Goal: Task Accomplishment & Management: Use online tool/utility

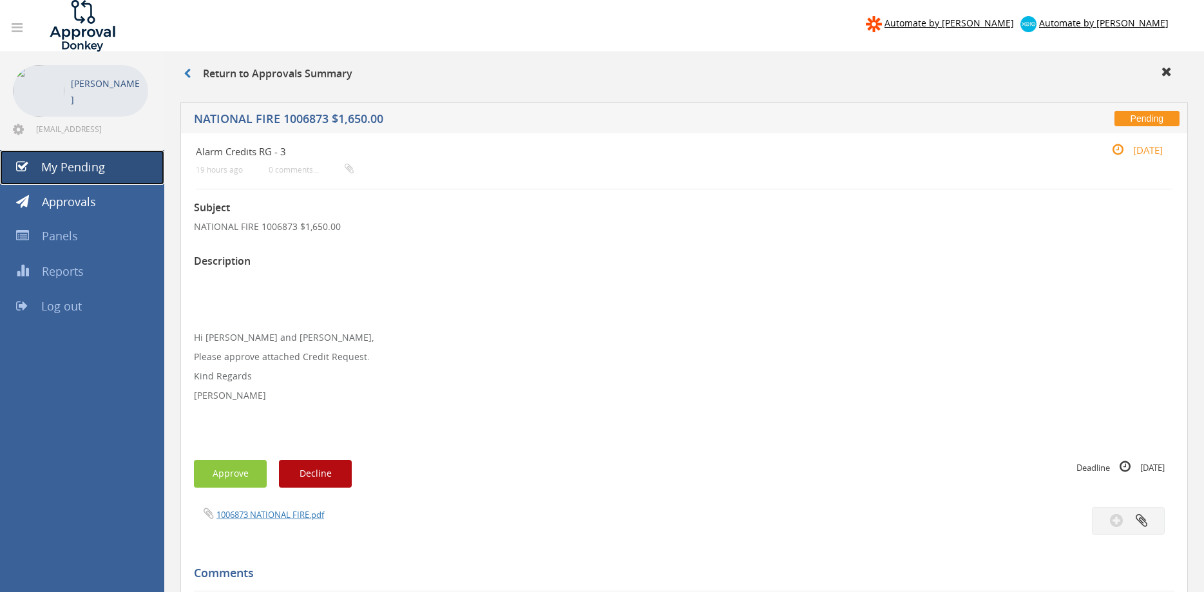
click at [95, 157] on link "My Pending" at bounding box center [82, 167] width 164 height 35
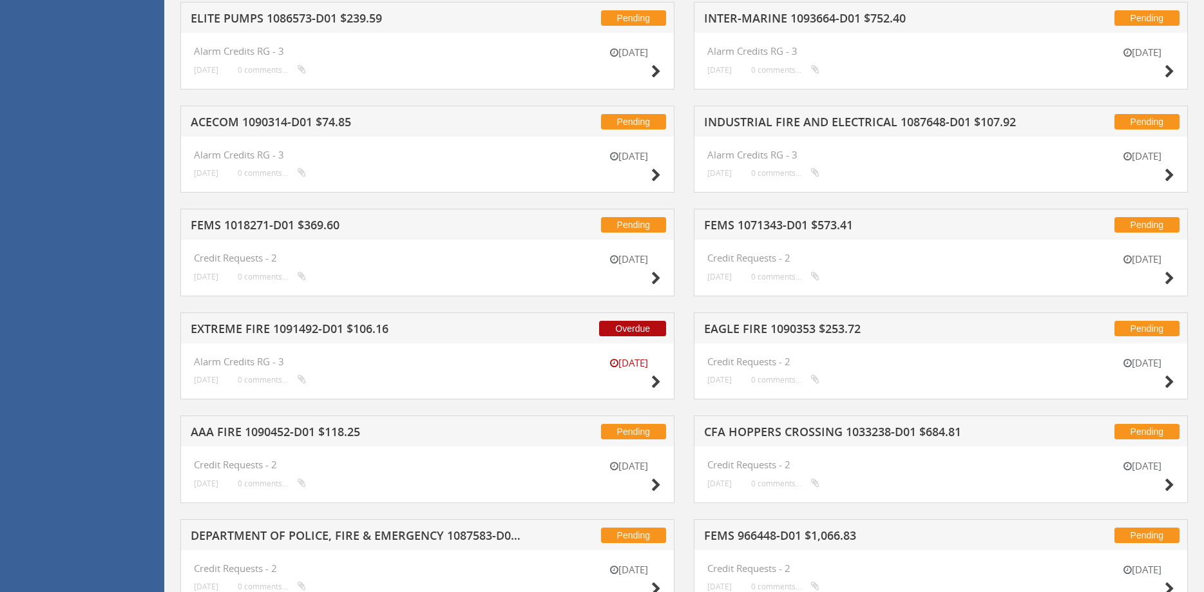
scroll to position [568, 0]
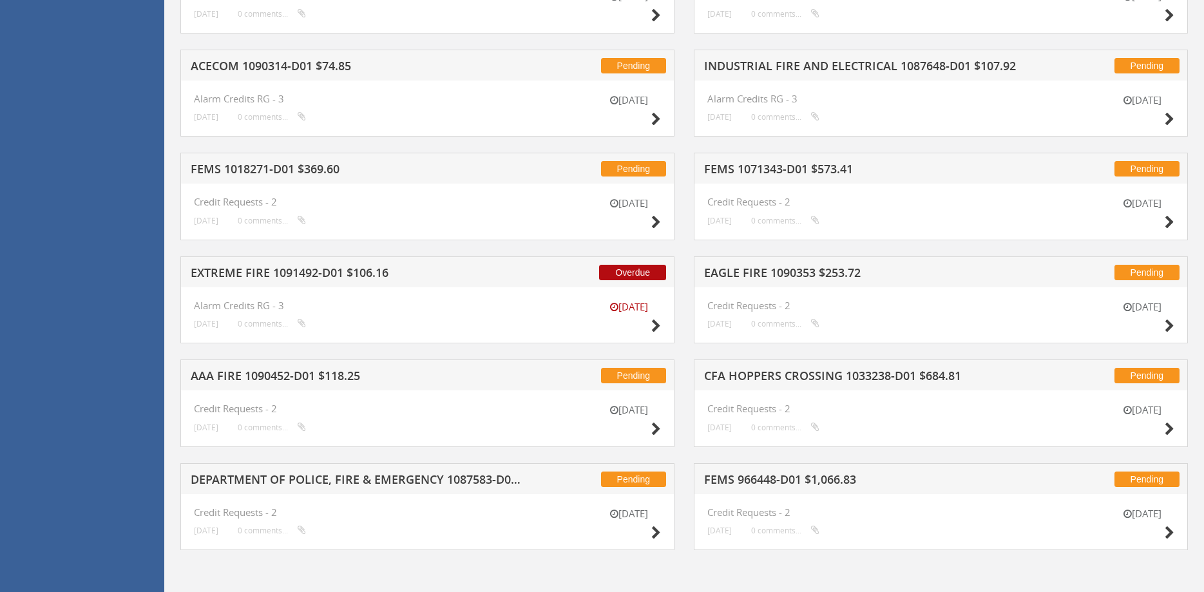
click at [317, 275] on h5 "EXTREME FIRE 1091492-D01 $106.16" at bounding box center [357, 275] width 332 height 16
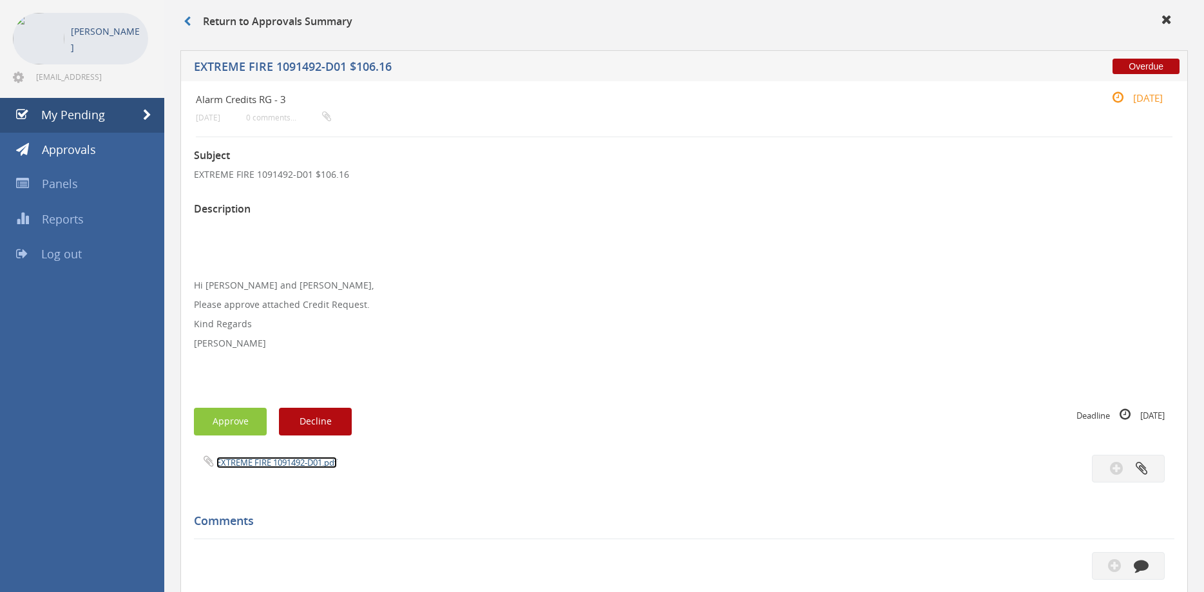
click at [291, 460] on link "EXTREME FIRE 1091492-D01.pdf" at bounding box center [276, 463] width 120 height 12
click at [244, 419] on button "Approve" at bounding box center [230, 422] width 73 height 28
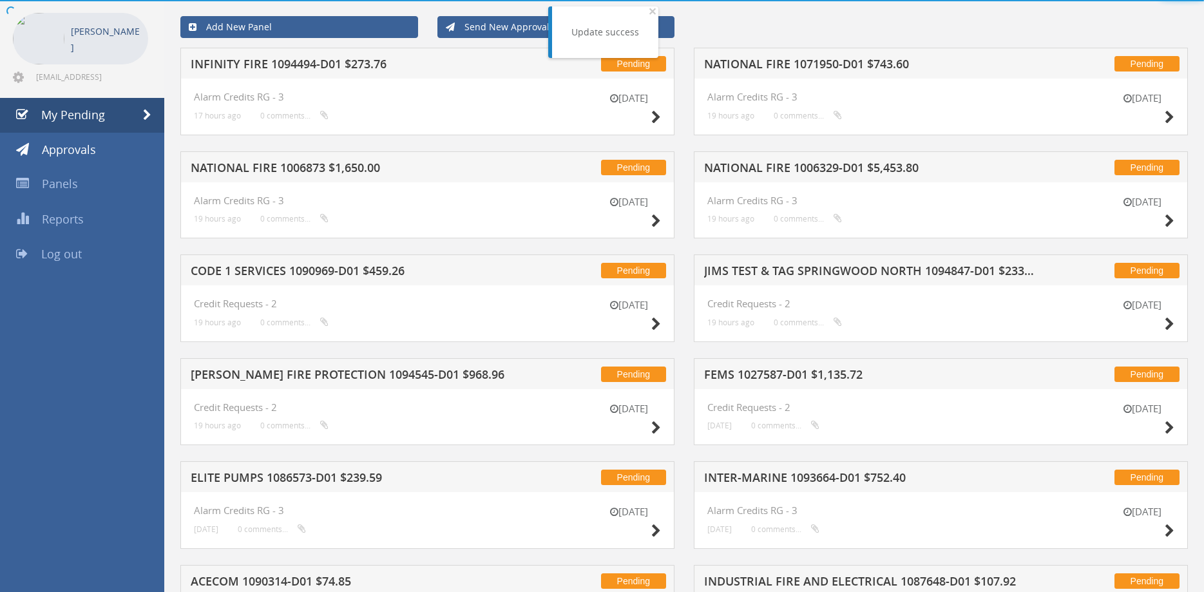
scroll to position [568, 0]
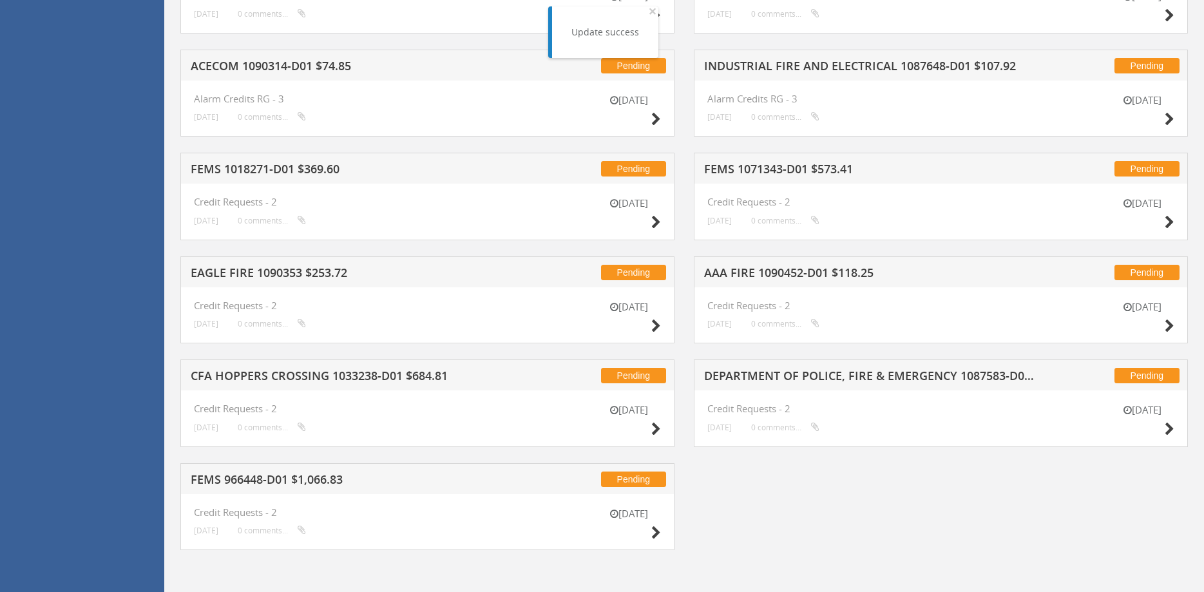
click at [303, 372] on h5 "CFA HOPPERS CROSSING 1033238-D01 $684.81" at bounding box center [357, 378] width 332 height 16
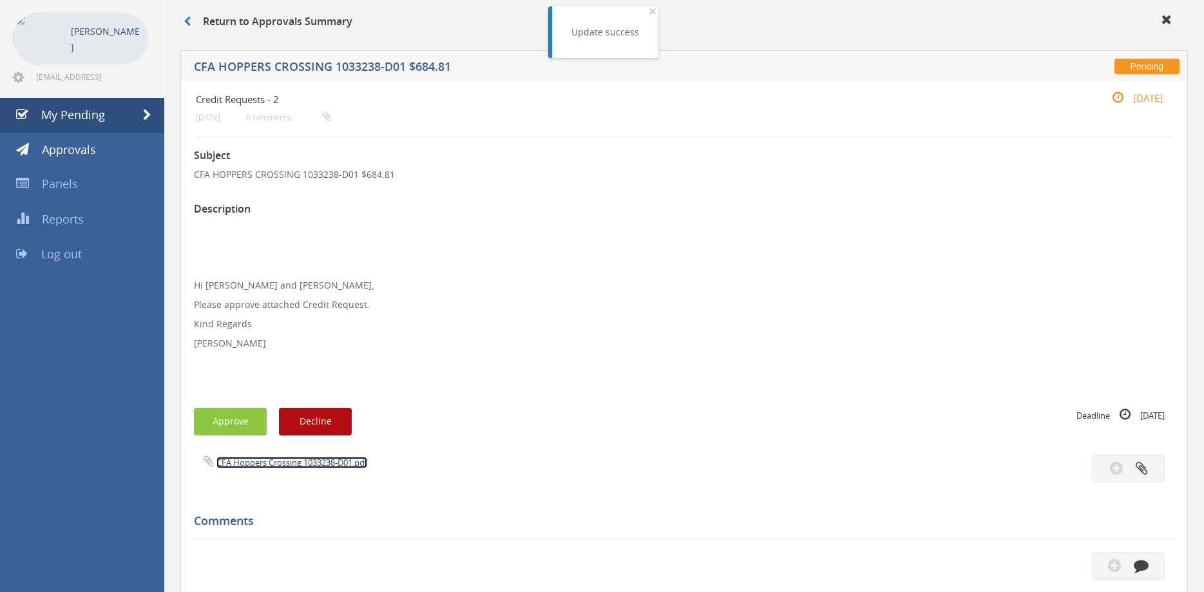
click at [300, 465] on link "CFA Hoppers Crossing 1033238-D01.pdf" at bounding box center [291, 463] width 151 height 12
click at [289, 464] on link "CFA Hoppers Crossing 1033238-D01.pdf" at bounding box center [291, 463] width 151 height 12
click at [241, 421] on button "Approve" at bounding box center [230, 422] width 73 height 28
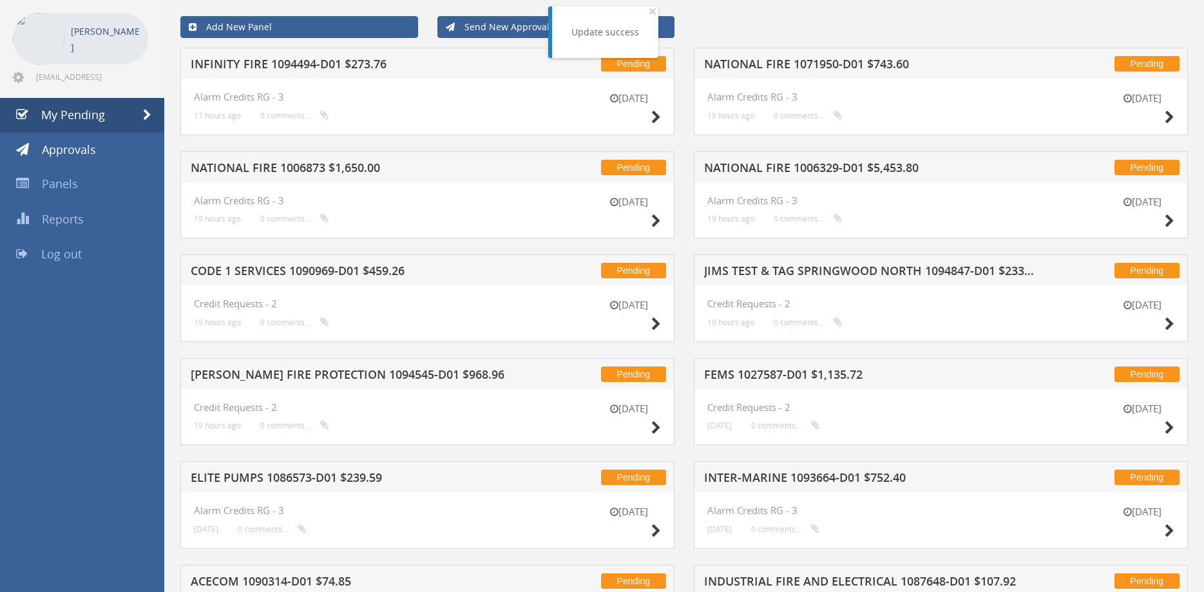
scroll to position [465, 0]
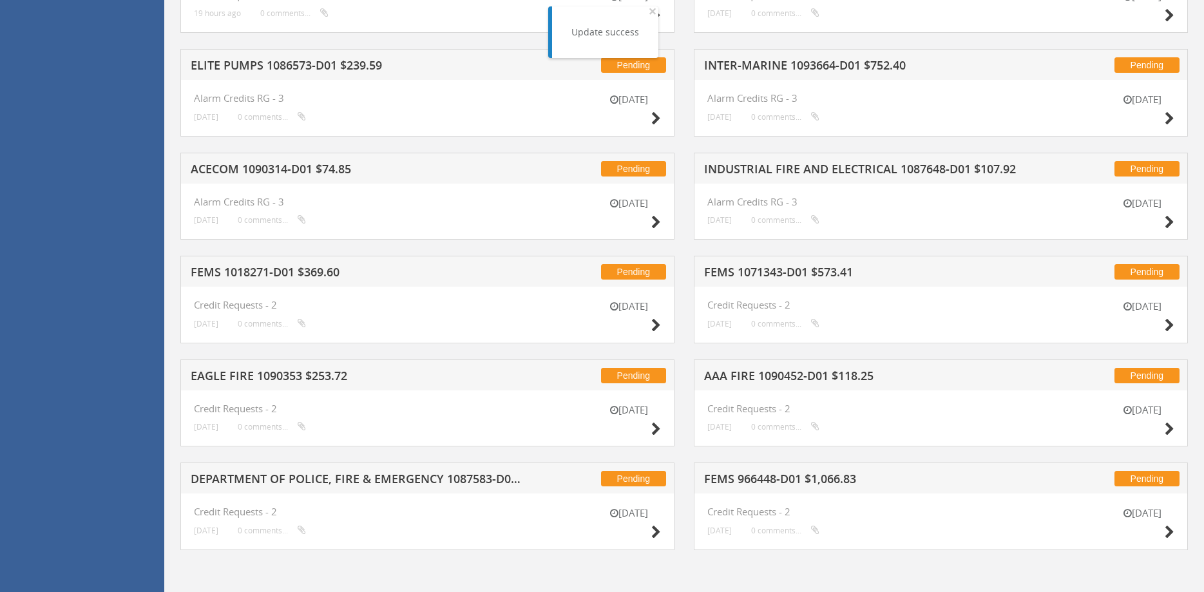
click at [285, 382] on h5 "EAGLE FIRE 1090353 $253.72" at bounding box center [357, 378] width 332 height 16
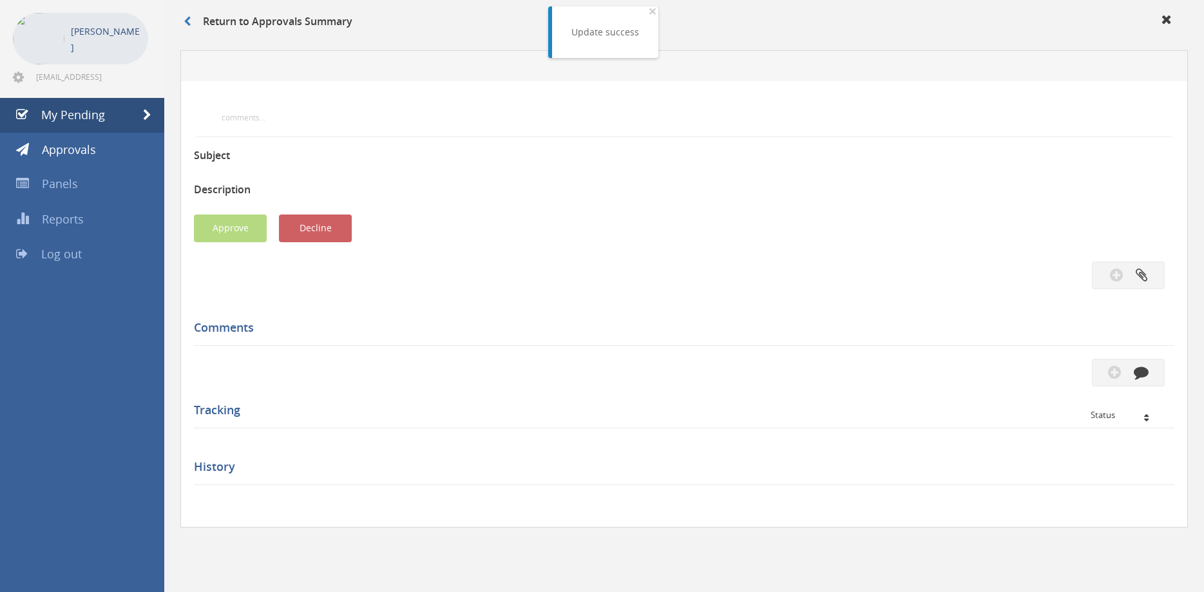
scroll to position [52, 0]
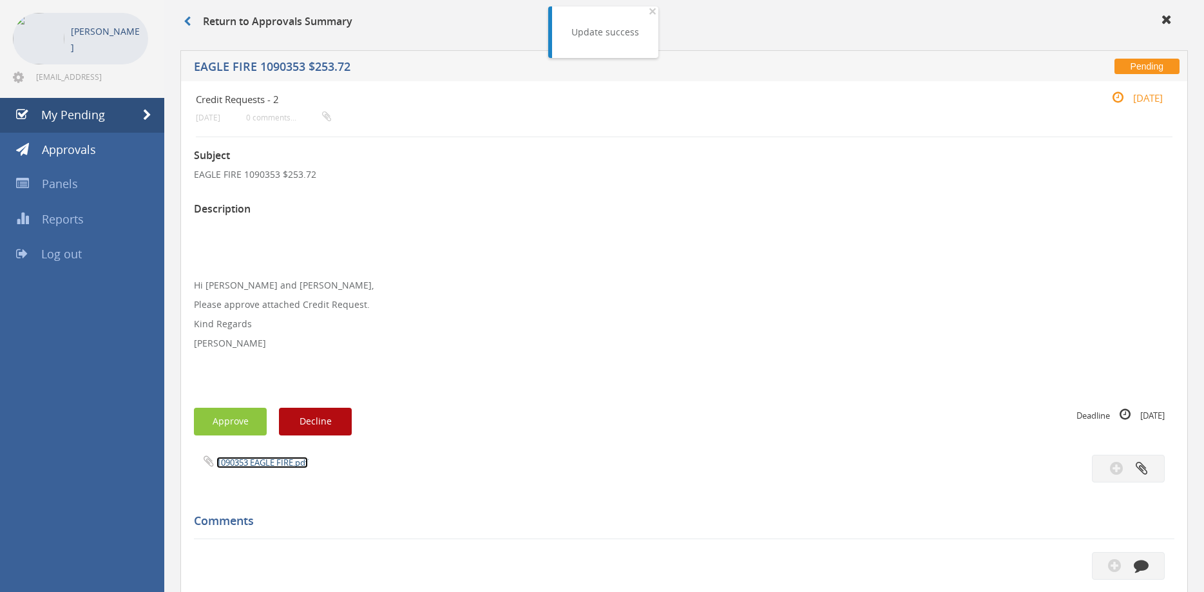
click at [284, 462] on link "1090353 EAGLE FIRE.pdf" at bounding box center [261, 463] width 91 height 12
click at [236, 409] on button "Approve" at bounding box center [230, 422] width 73 height 28
click at [239, 420] on div at bounding box center [602, 296] width 1204 height 592
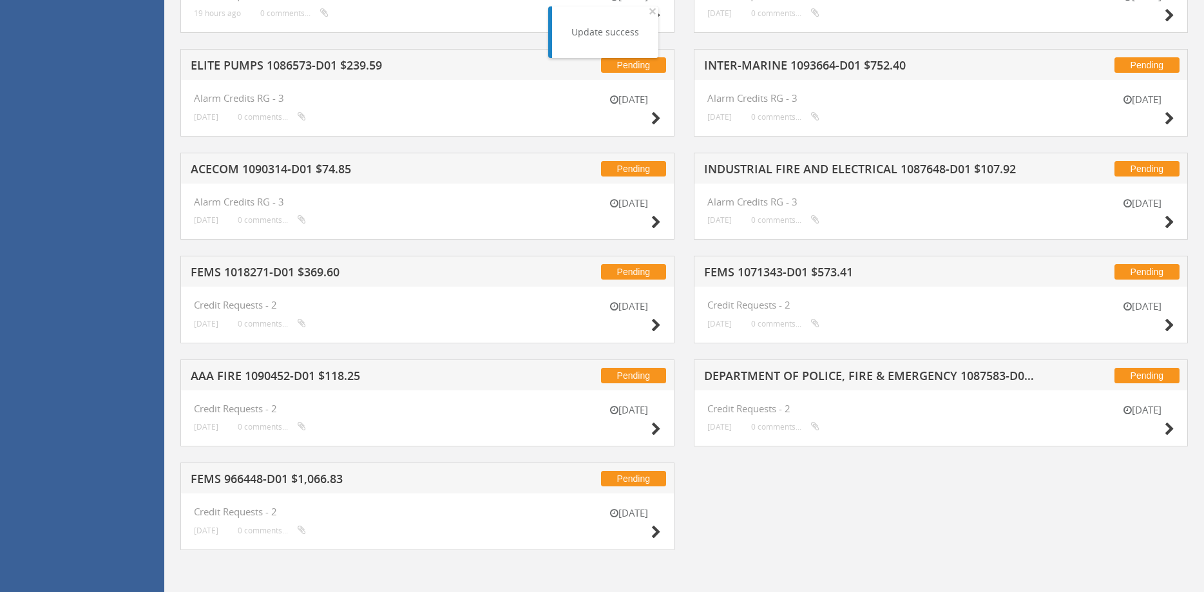
click at [302, 370] on h5 "AAA FIRE 1090452-D01 $118.25" at bounding box center [357, 378] width 332 height 16
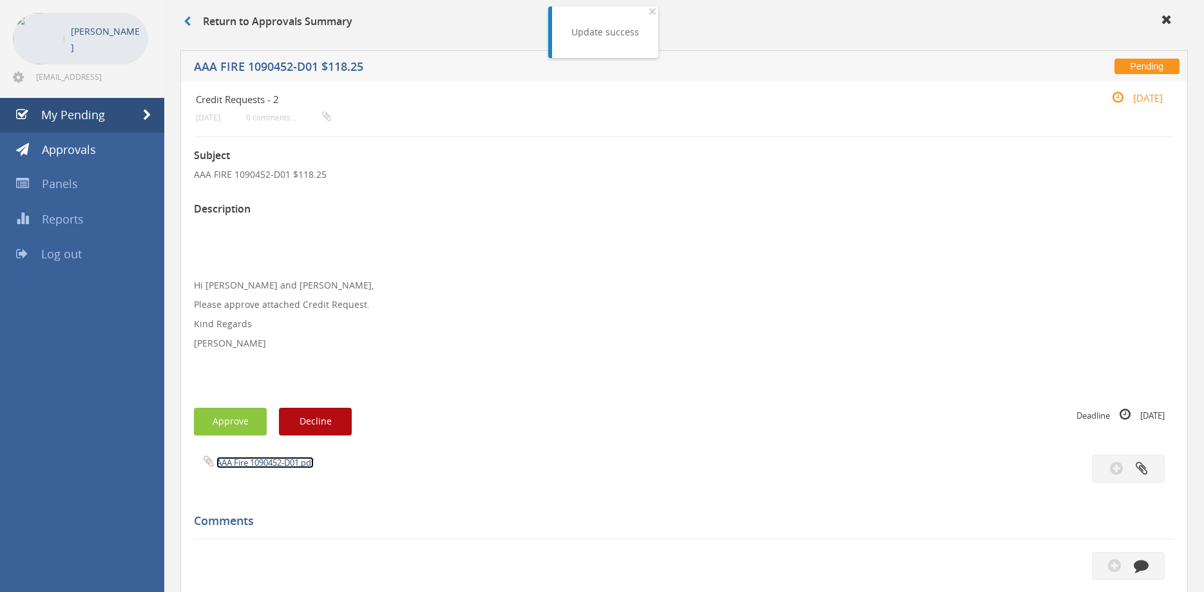
click at [285, 460] on link "AAA Fire 1090452-D01.pdf" at bounding box center [264, 463] width 97 height 12
click at [238, 423] on button "Approve" at bounding box center [230, 422] width 73 height 28
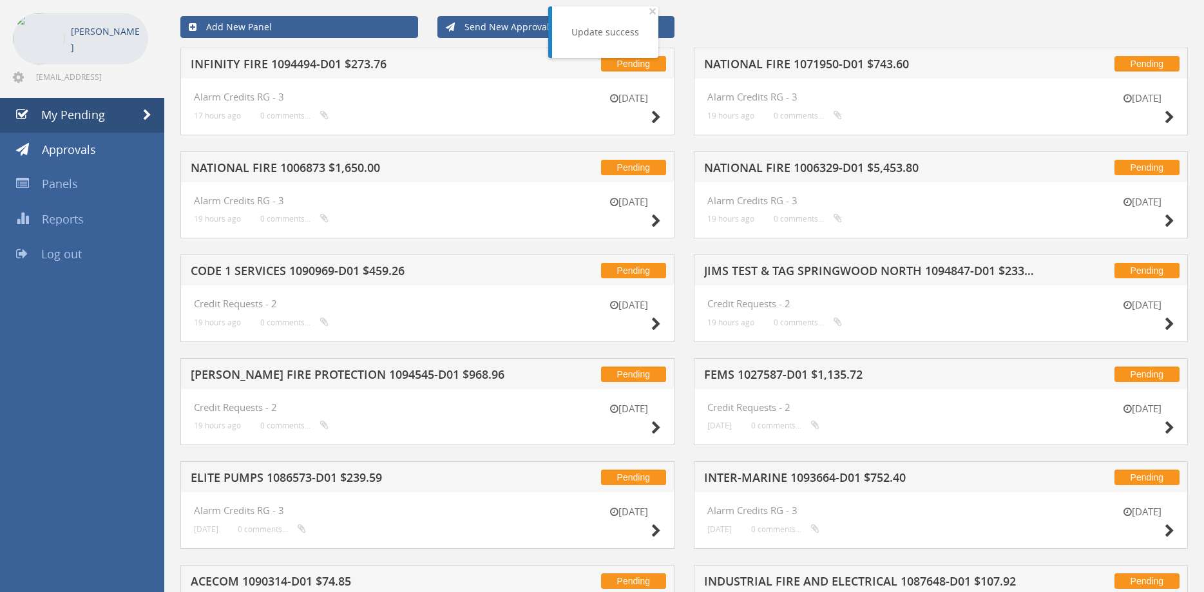
scroll to position [361, 0]
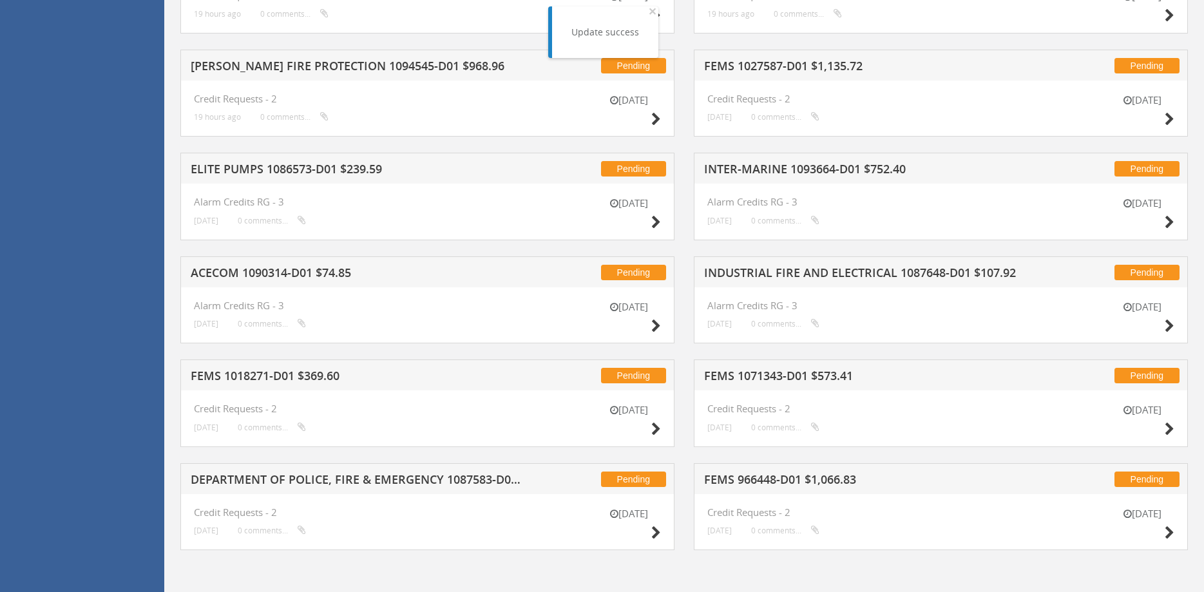
click at [302, 65] on h5 "[PERSON_NAME] FIRE PROTECTION 1094545-D01 $968.96" at bounding box center [357, 68] width 332 height 16
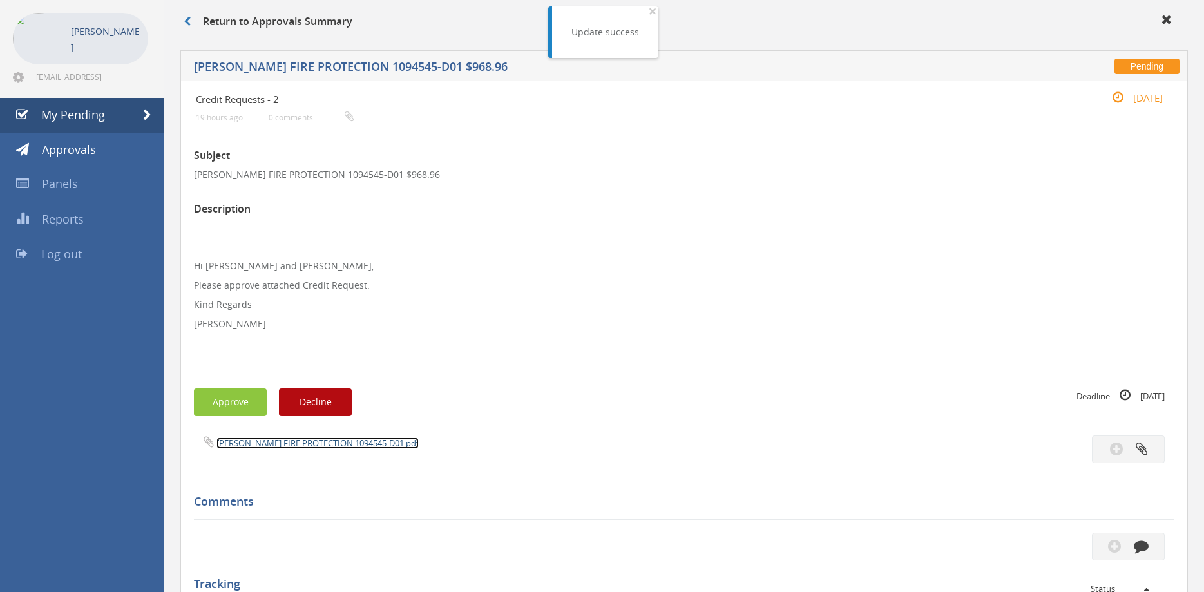
click at [337, 441] on link "[PERSON_NAME] FIRE PROTECTION 1094545-D01.pdf" at bounding box center [317, 443] width 202 height 12
click at [334, 440] on link "[PERSON_NAME] FIRE PROTECTION 1094545-D01.pdf" at bounding box center [317, 443] width 202 height 12
click at [235, 406] on button "Approve" at bounding box center [230, 403] width 73 height 28
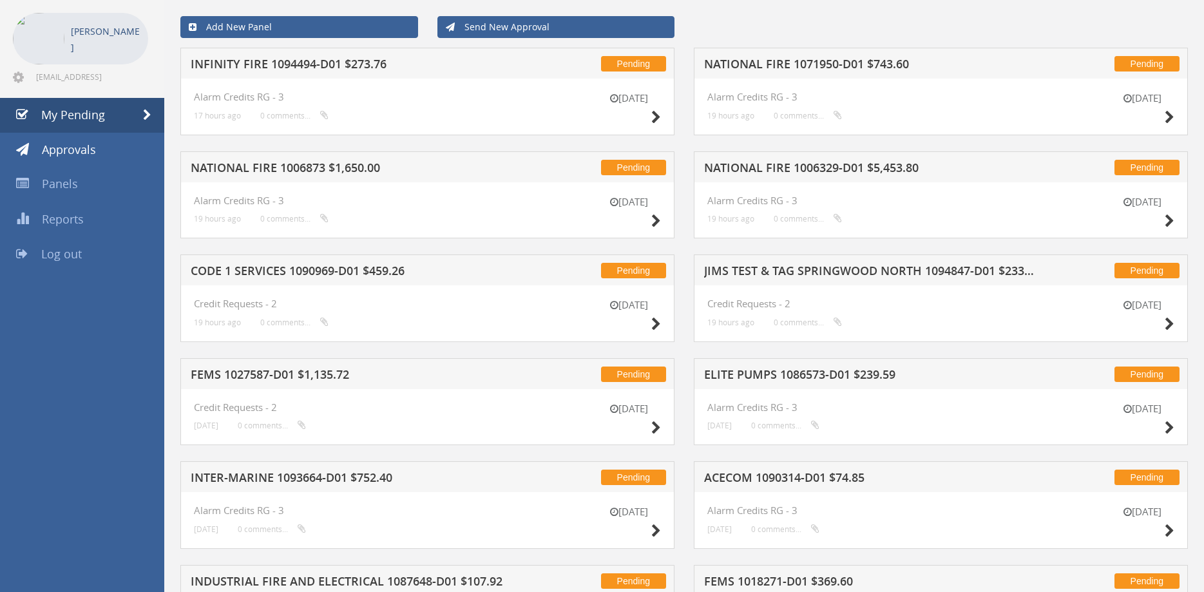
click at [320, 66] on h5 "INFINITY FIRE 1094494-D01 $273.76" at bounding box center [357, 66] width 332 height 16
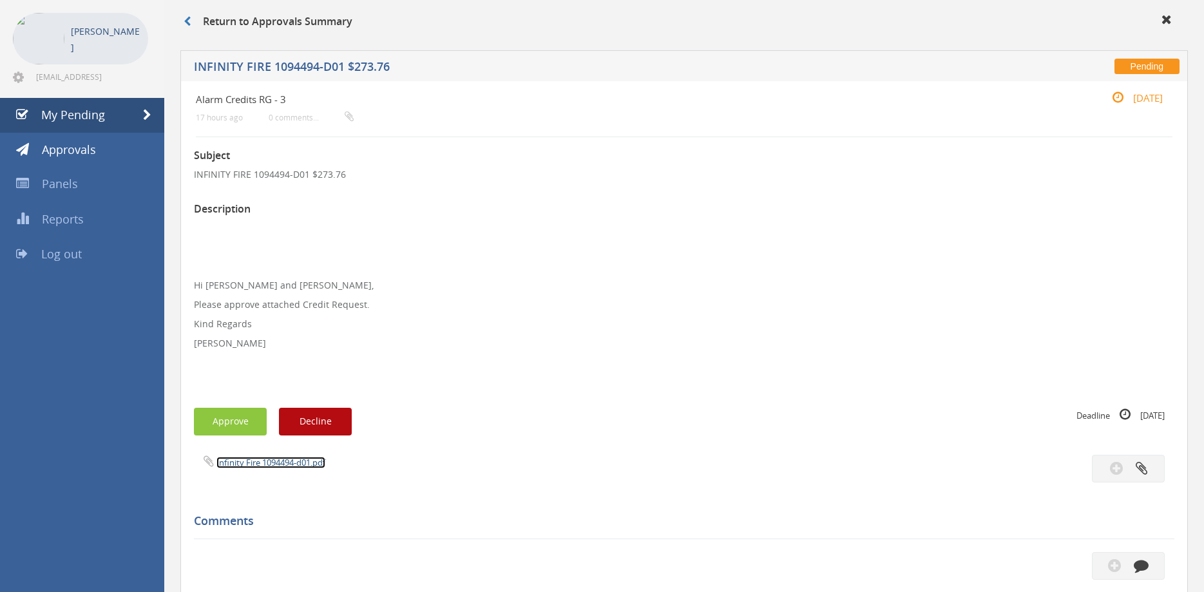
click at [287, 463] on link "Infinity Fire 1094494-d01.pdf" at bounding box center [270, 463] width 109 height 12
click at [115, 120] on link "My Pending" at bounding box center [82, 115] width 164 height 35
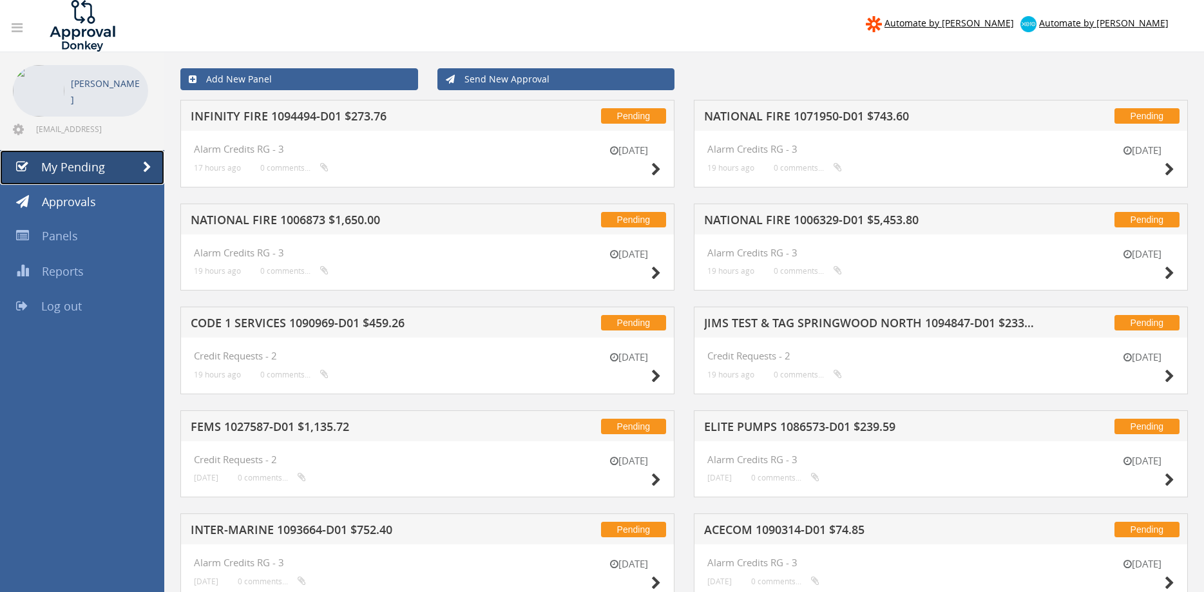
scroll to position [361, 0]
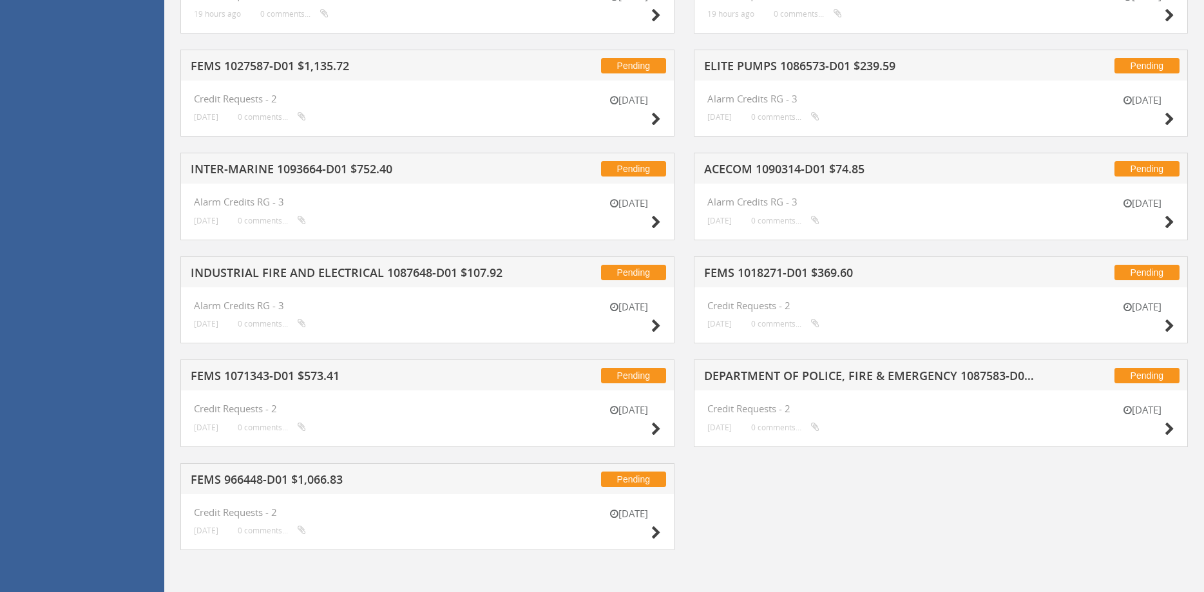
click at [290, 270] on h5 "INDUSTRIAL FIRE AND ELECTRICAL 1087648-D01 $107.92" at bounding box center [357, 275] width 332 height 16
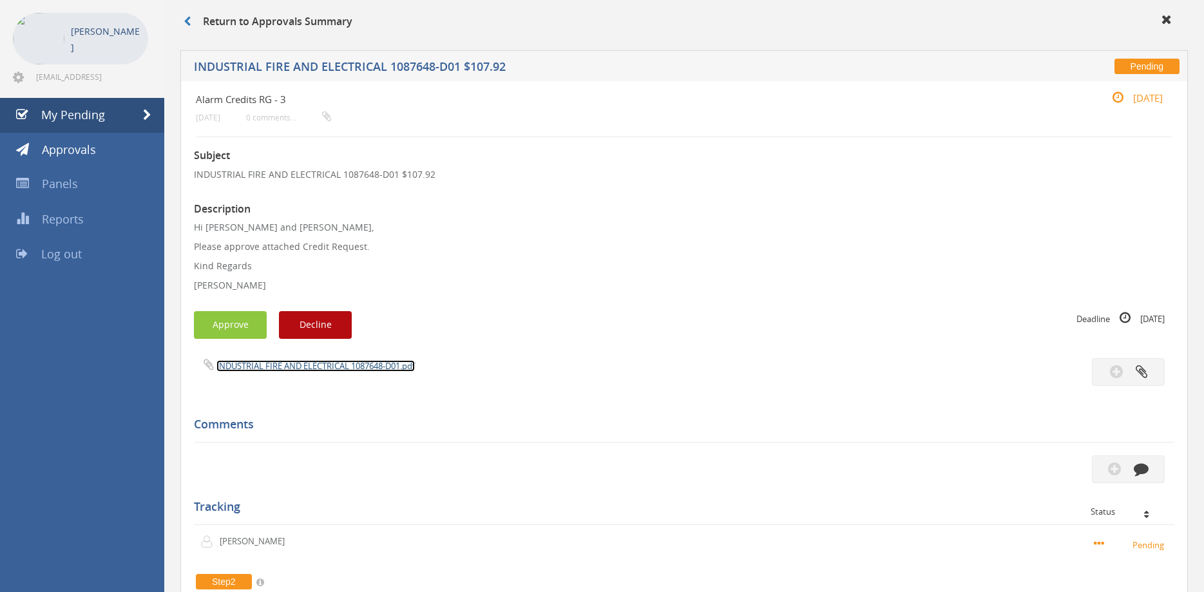
click at [317, 371] on link "INDUSTRIAL FIRE AND ELECTRICAL 1087648-D01.pdf" at bounding box center [315, 366] width 198 height 12
click at [224, 327] on button "Approve" at bounding box center [230, 325] width 73 height 28
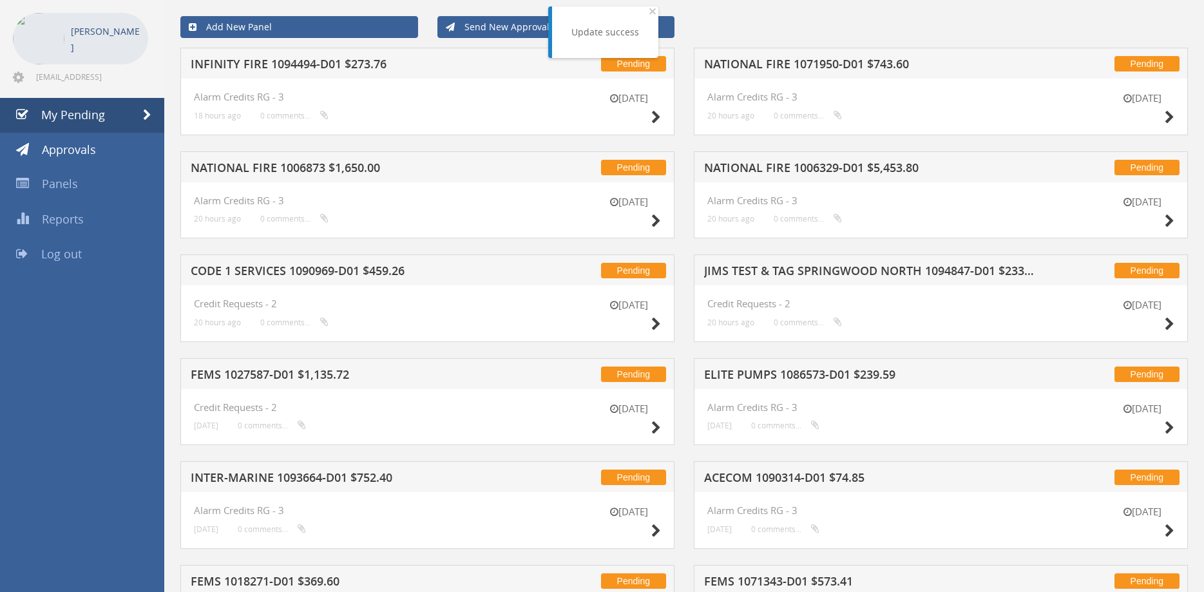
scroll to position [258, 0]
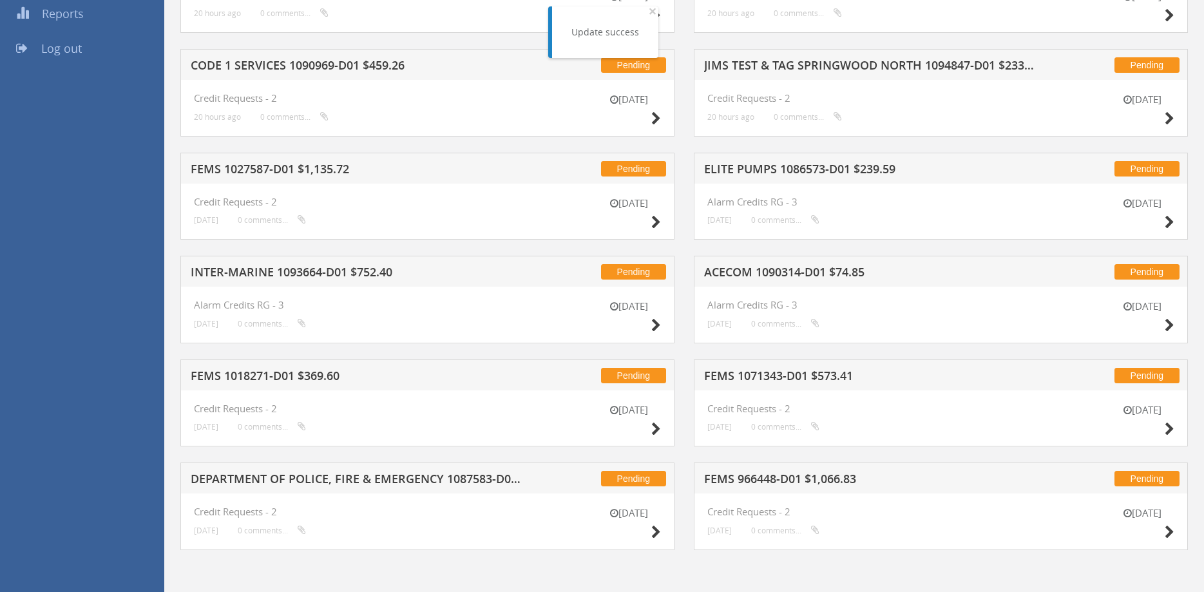
click at [301, 271] on h5 "INTER-MARINE 1093664-D01 $752.40" at bounding box center [357, 274] width 332 height 16
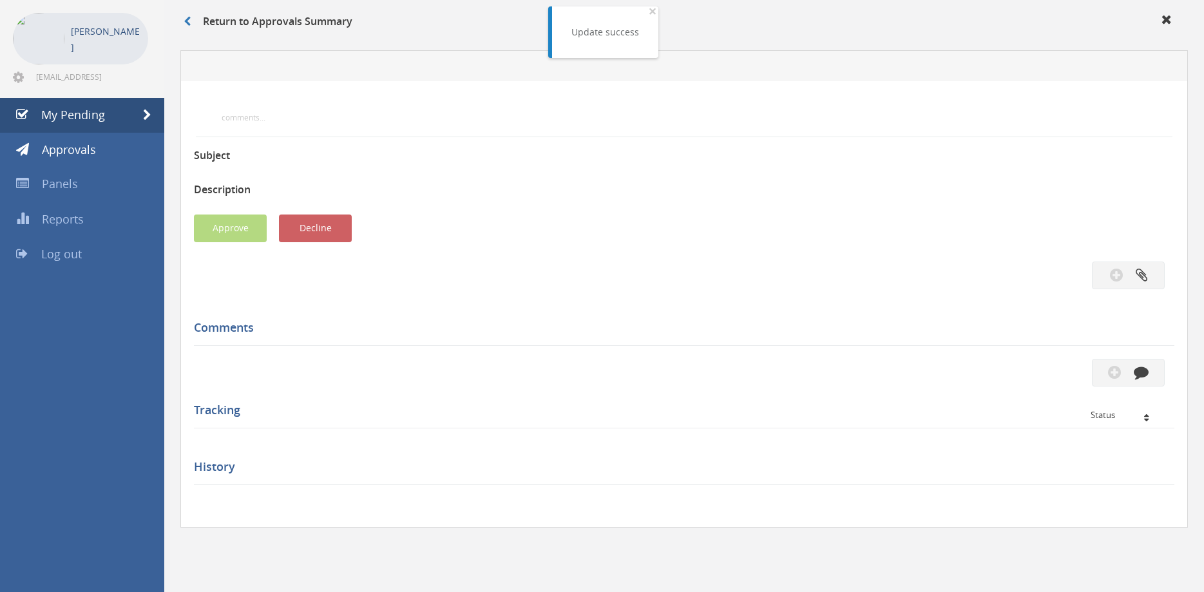
scroll to position [52, 0]
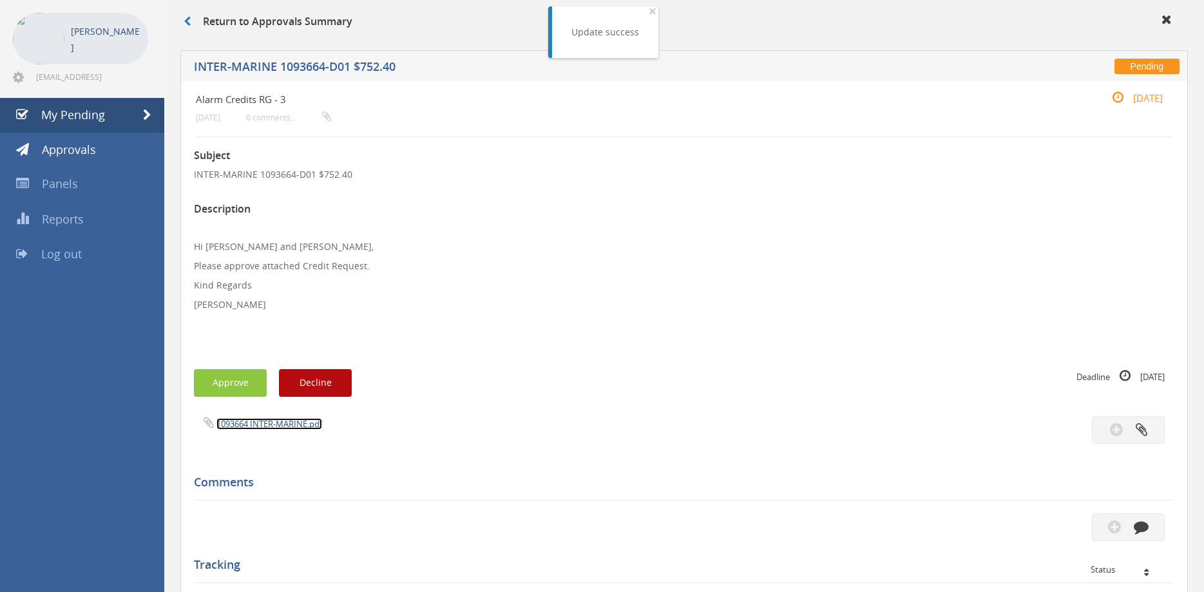
click at [297, 423] on link "1093664 INTER-MARINE.pdf" at bounding box center [269, 424] width 106 height 12
click at [1106, 524] on button "button" at bounding box center [1128, 528] width 73 height 28
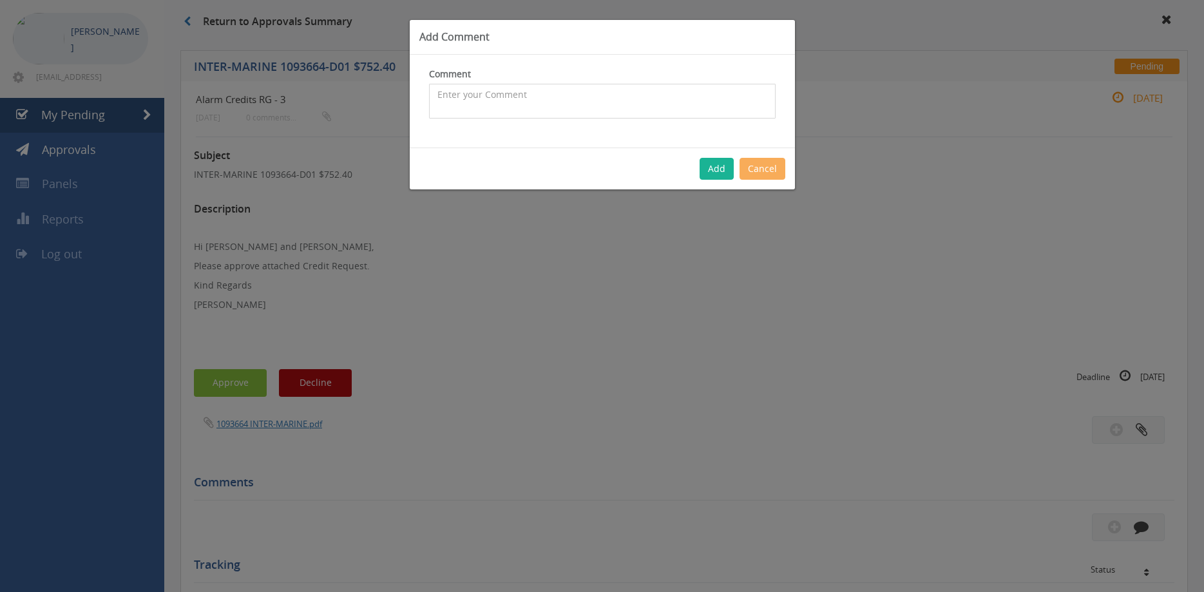
click at [471, 103] on textarea at bounding box center [602, 101] width 347 height 35
type textarea "h"
type textarea "Hi [PERSON_NAME], Not sure why they had no restocking fee as it said as per [PE…"
drag, startPoint x: 714, startPoint y: 169, endPoint x: 678, endPoint y: 202, distance: 48.8
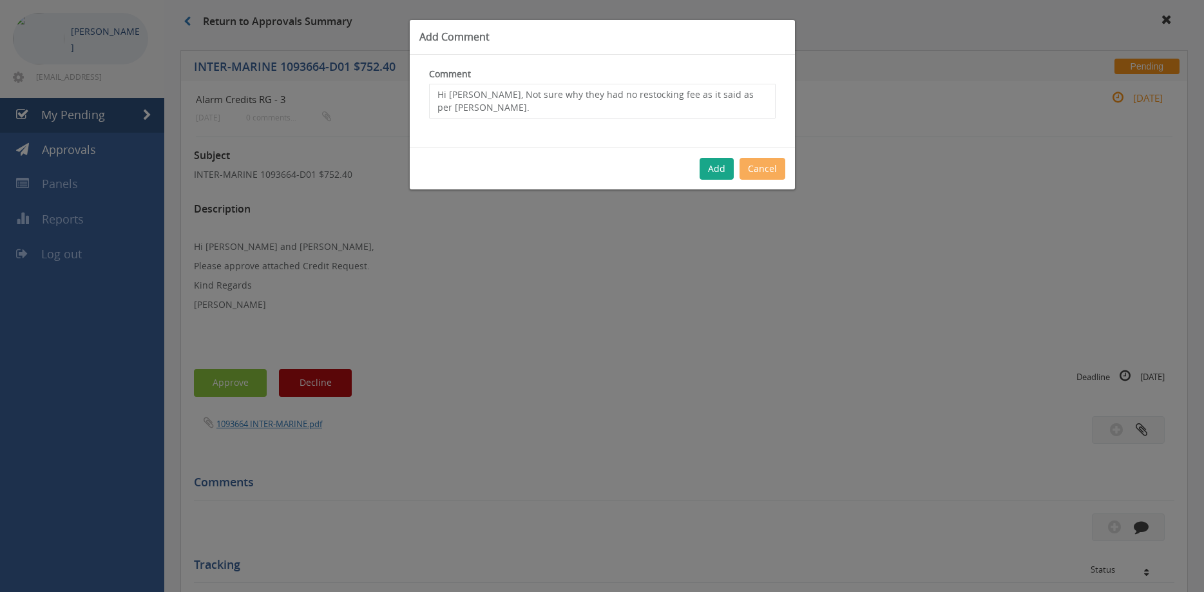
click at [714, 168] on button "Add" at bounding box center [717, 169] width 34 height 22
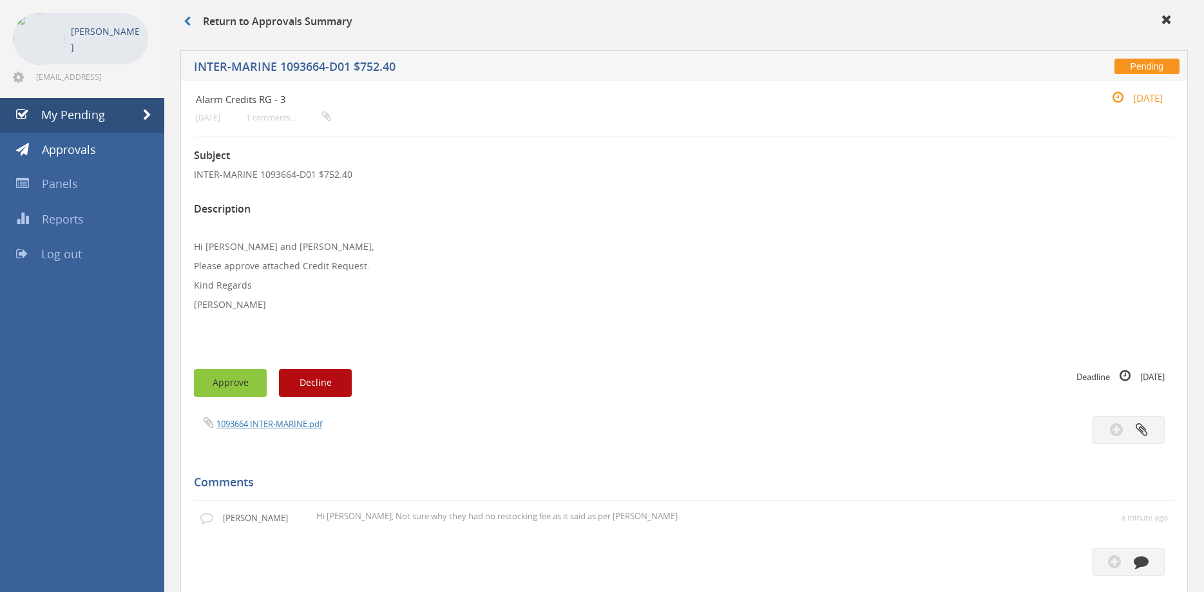
click at [237, 382] on button "Approve" at bounding box center [230, 383] width 73 height 28
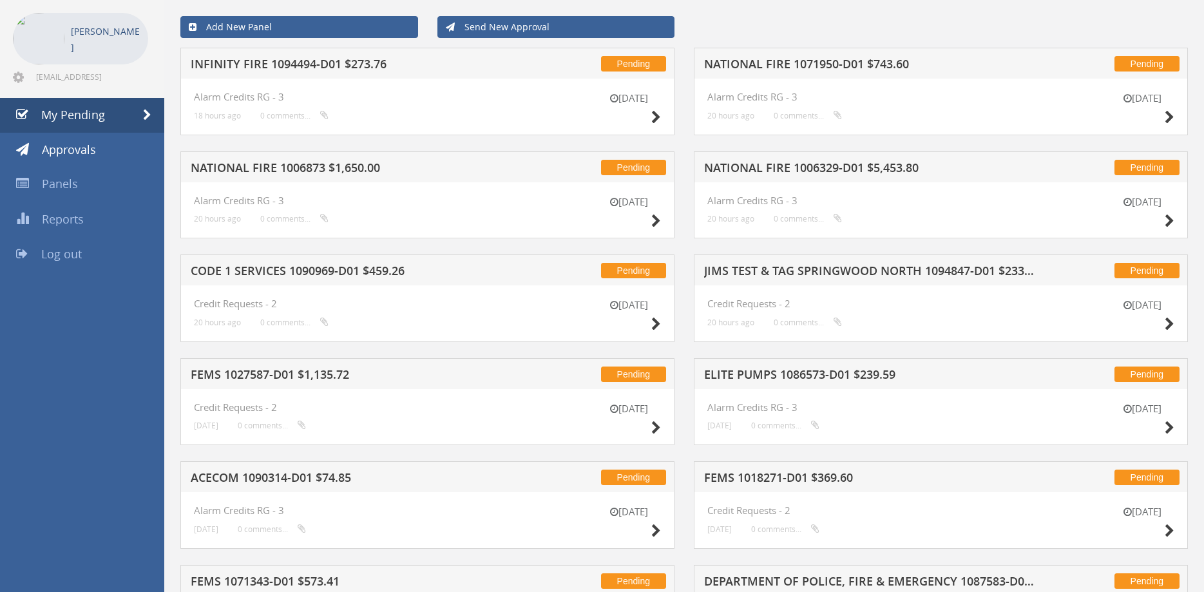
click at [316, 65] on h5 "INFINITY FIRE 1094494-D01 $273.76" at bounding box center [357, 66] width 332 height 16
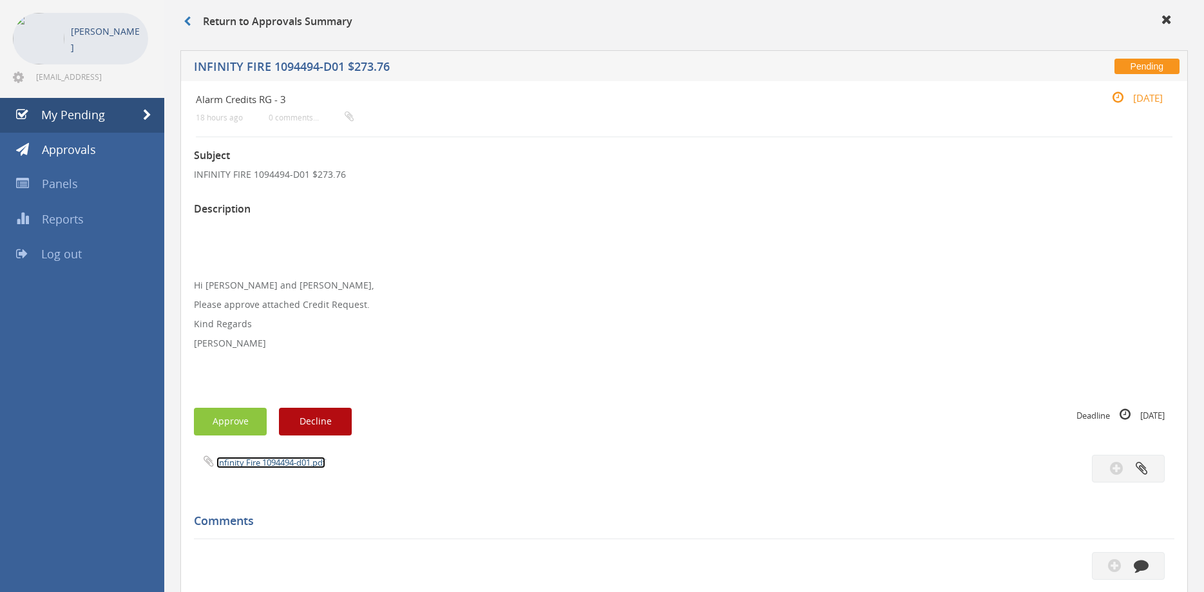
click at [296, 461] on link "Infinity Fire 1094494-d01.pdf" at bounding box center [270, 463] width 109 height 12
click at [237, 418] on button "Approve" at bounding box center [230, 422] width 73 height 28
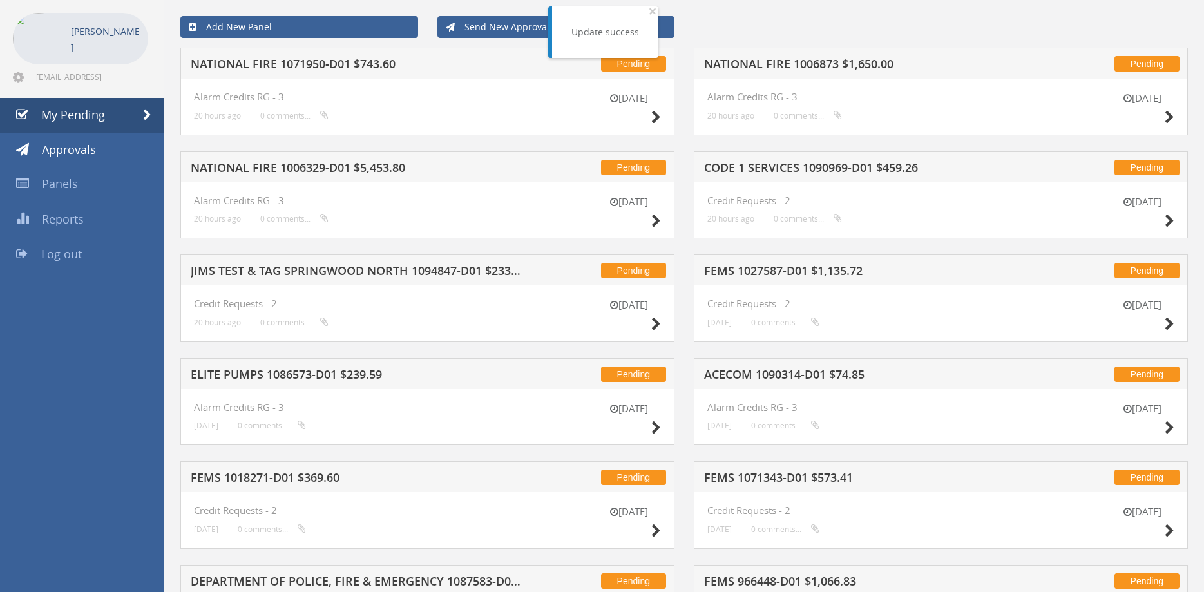
click at [331, 64] on h5 "NATIONAL FIRE 1071950-D01 $743.60" at bounding box center [357, 66] width 332 height 16
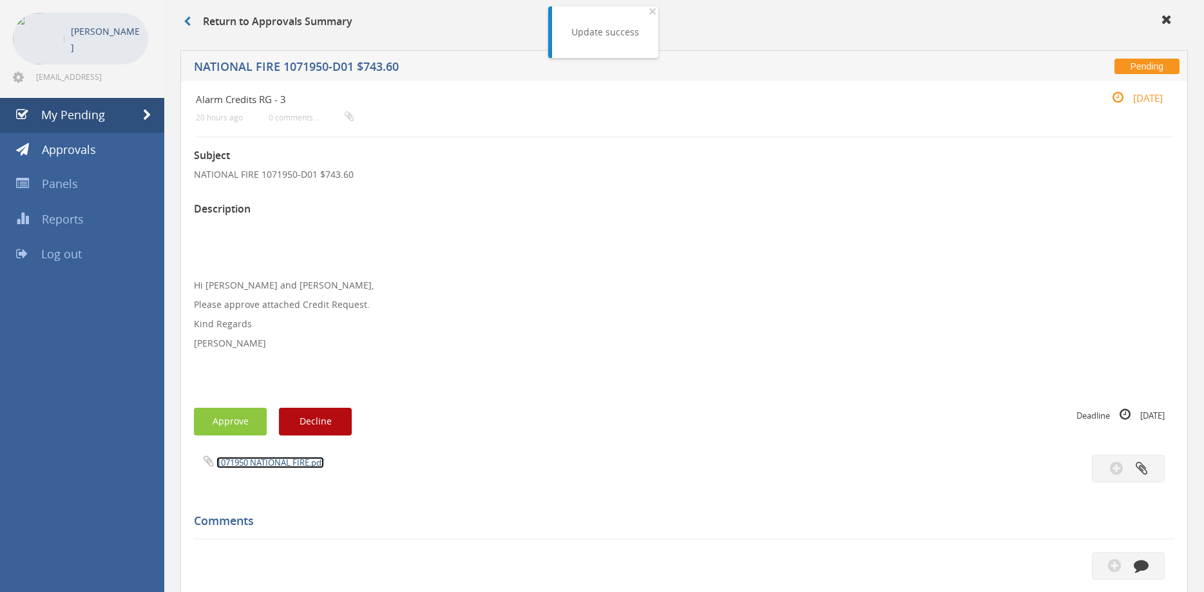
click at [289, 464] on link "1071950 NATIONAL FIRE.pdf" at bounding box center [270, 463] width 108 height 12
click at [247, 418] on button "Approve" at bounding box center [230, 422] width 73 height 28
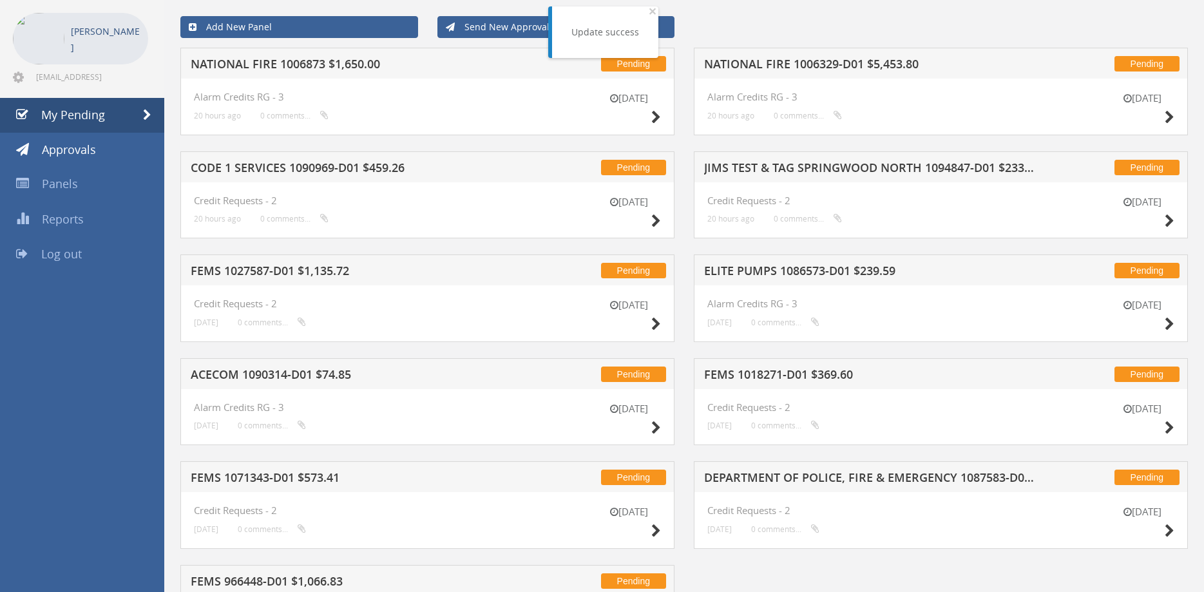
click at [352, 67] on h5 "NATIONAL FIRE 1006873 $1,650.00" at bounding box center [357, 66] width 332 height 16
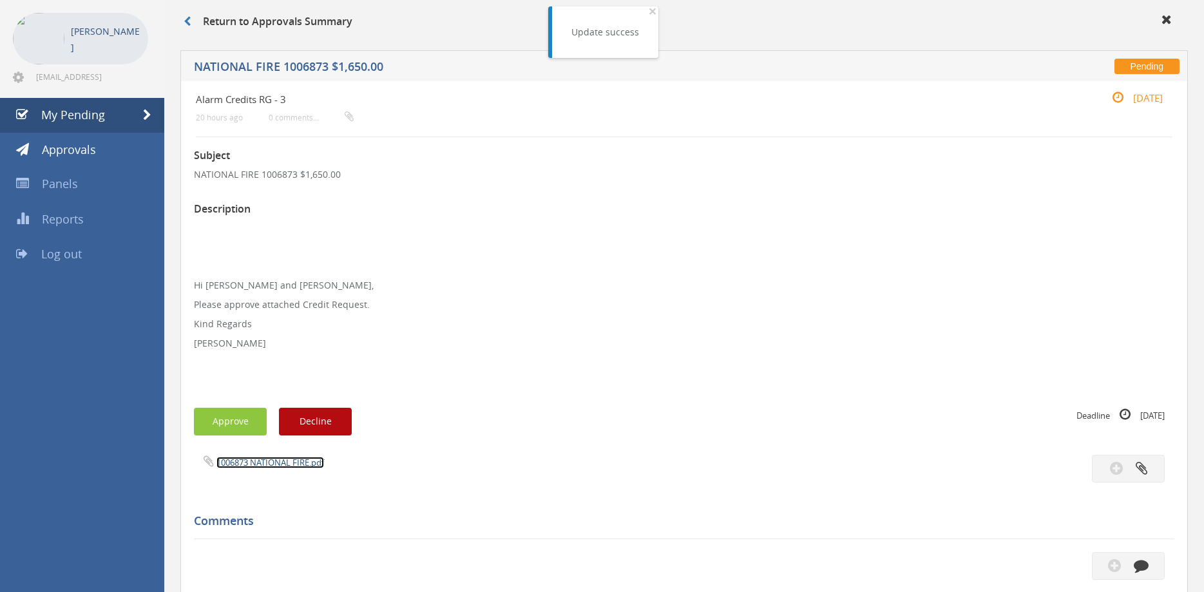
click at [299, 468] on link "1006873 NATIONAL FIRE.pdf" at bounding box center [270, 463] width 108 height 12
click at [231, 434] on button "Approve" at bounding box center [230, 422] width 73 height 28
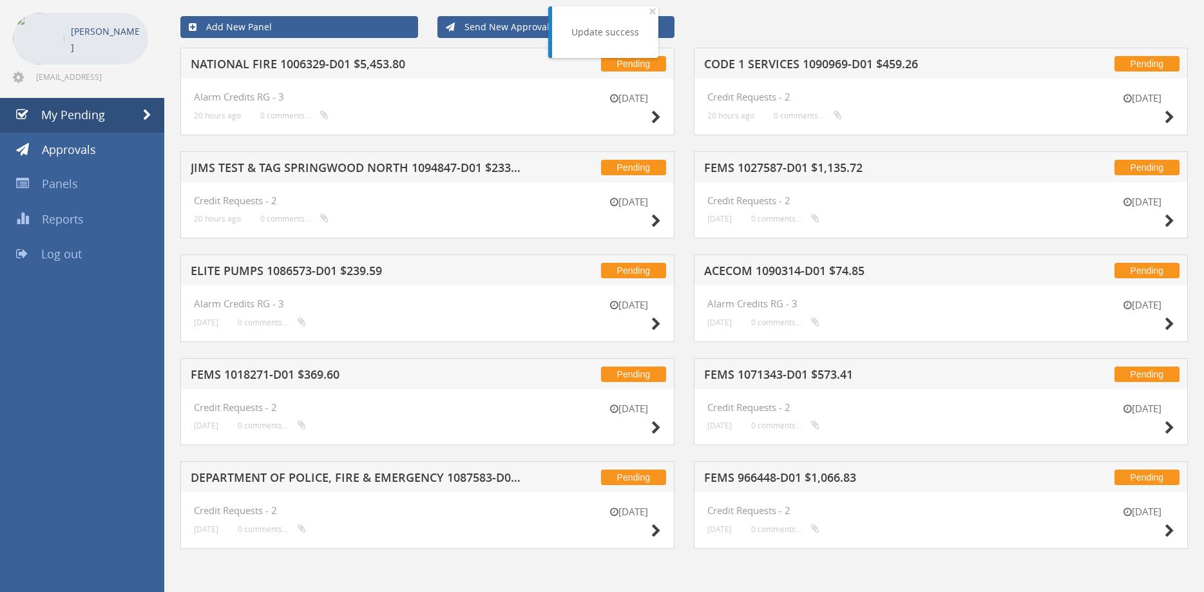
click at [384, 477] on h5 "DEPARTMENT OF POLICE, FIRE & EMERGENCY 1087583-D01 $295.35" at bounding box center [357, 480] width 332 height 16
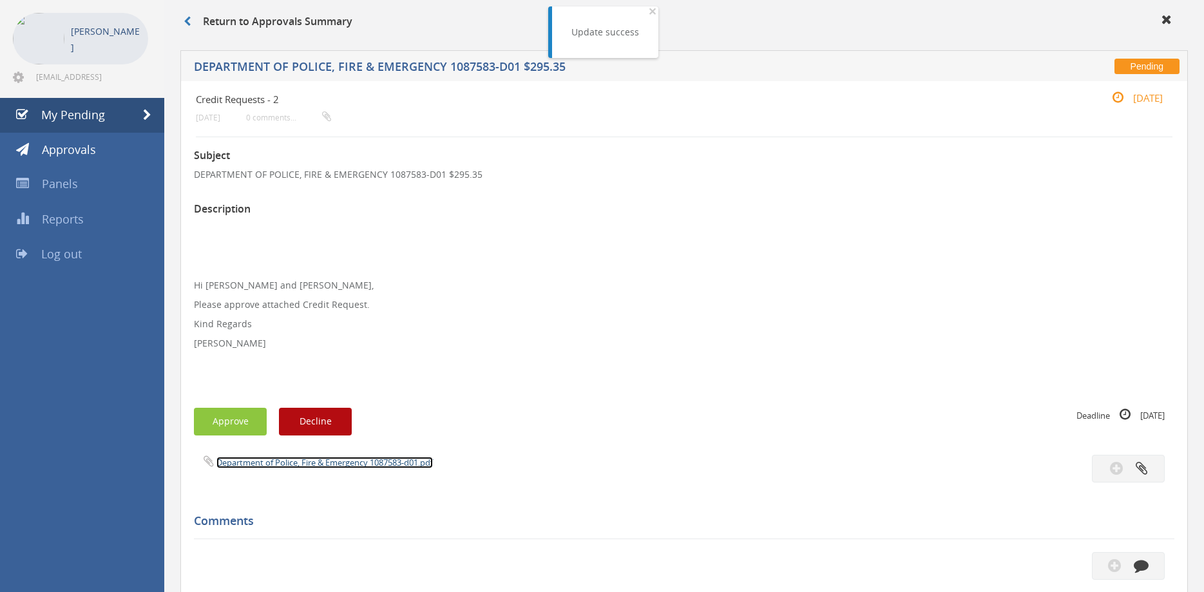
click at [358, 465] on link "Department of Police, Fire & Emergency 1087583-d01.pdf" at bounding box center [324, 463] width 216 height 12
click at [245, 427] on button "Approve" at bounding box center [230, 422] width 73 height 28
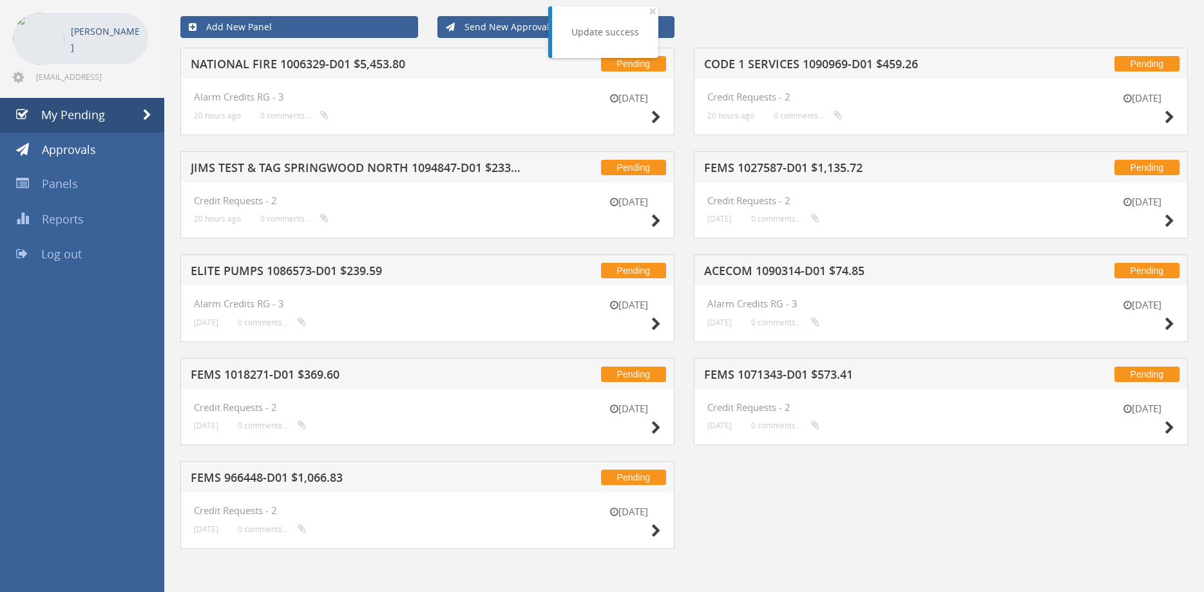
click at [325, 174] on h5 "JIMS TEST & TAG SPRINGWOOD NORTH 1094847-D01 $233.75" at bounding box center [357, 170] width 332 height 16
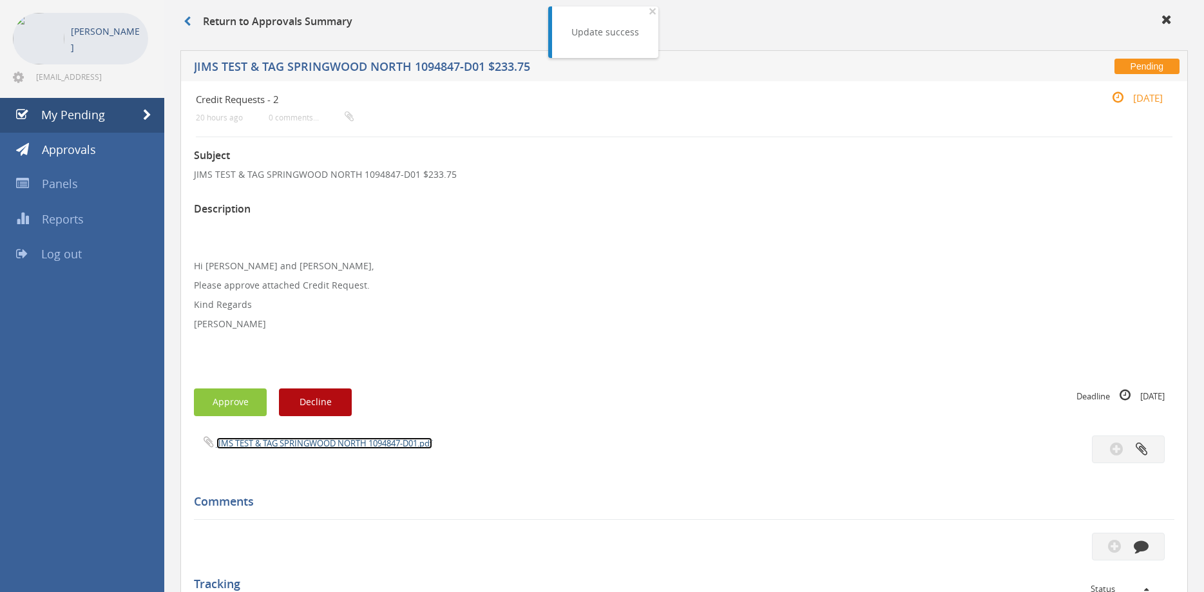
click at [318, 447] on link "JIMS TEST & TAG SPRINGWOOD NORTH 1094847-D01.pdf" at bounding box center [324, 443] width 216 height 12
click at [244, 399] on button "Approve" at bounding box center [230, 403] width 73 height 28
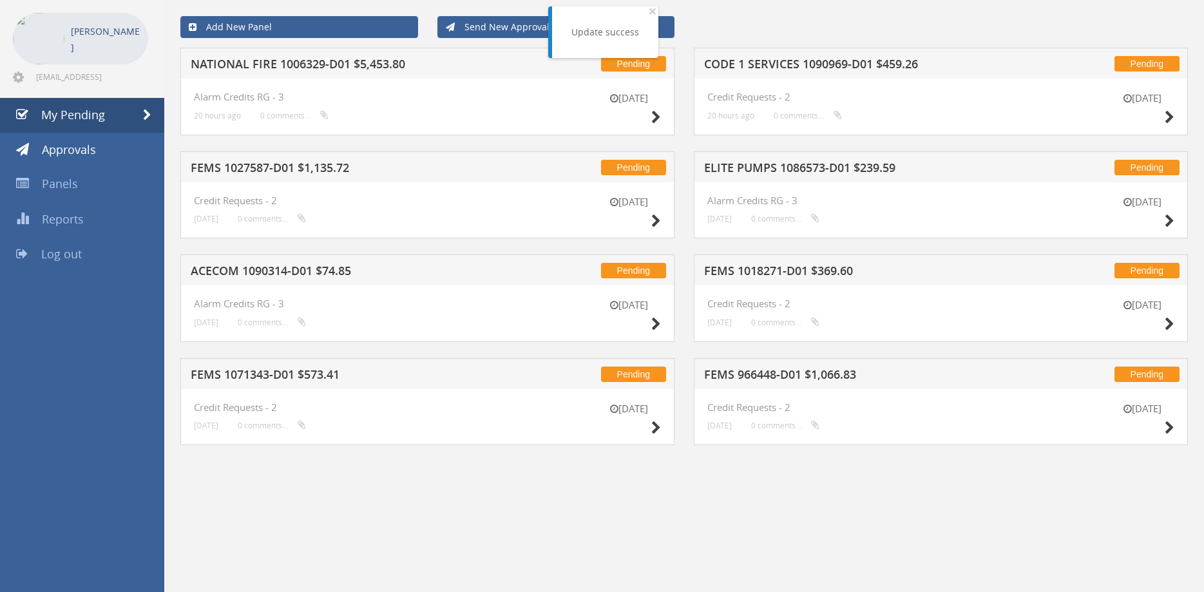
click at [327, 269] on h5 "ACECOM 1090314-D01 $74.85" at bounding box center [357, 273] width 332 height 16
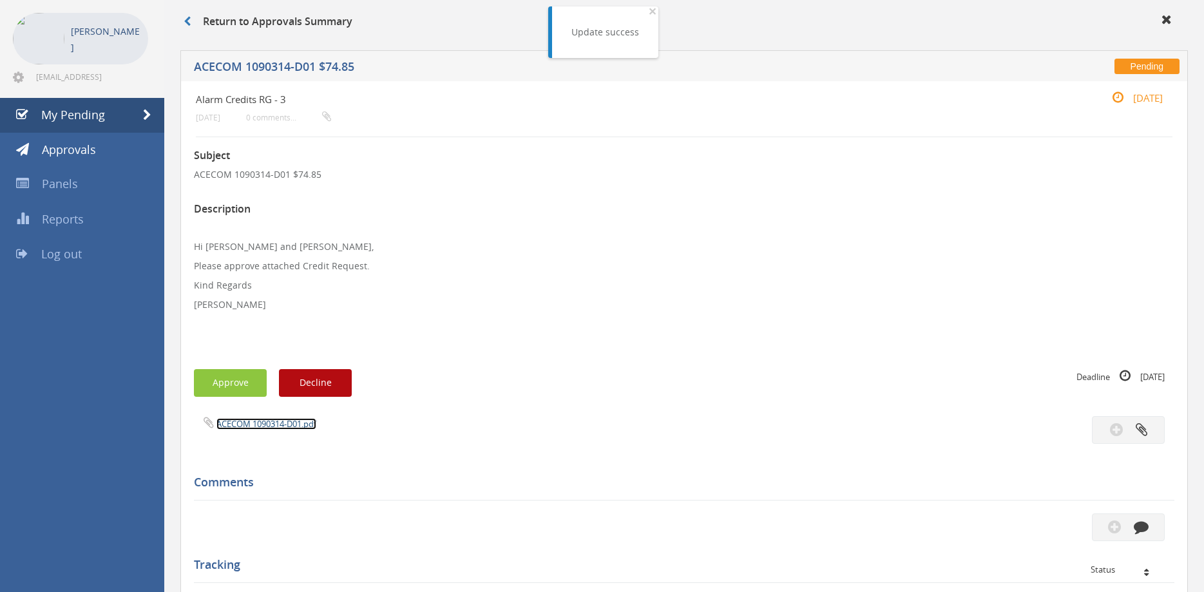
click at [281, 428] on link "ACECOM 1090314-D01.pdf" at bounding box center [266, 424] width 100 height 12
click at [233, 393] on button "Approve" at bounding box center [230, 383] width 73 height 28
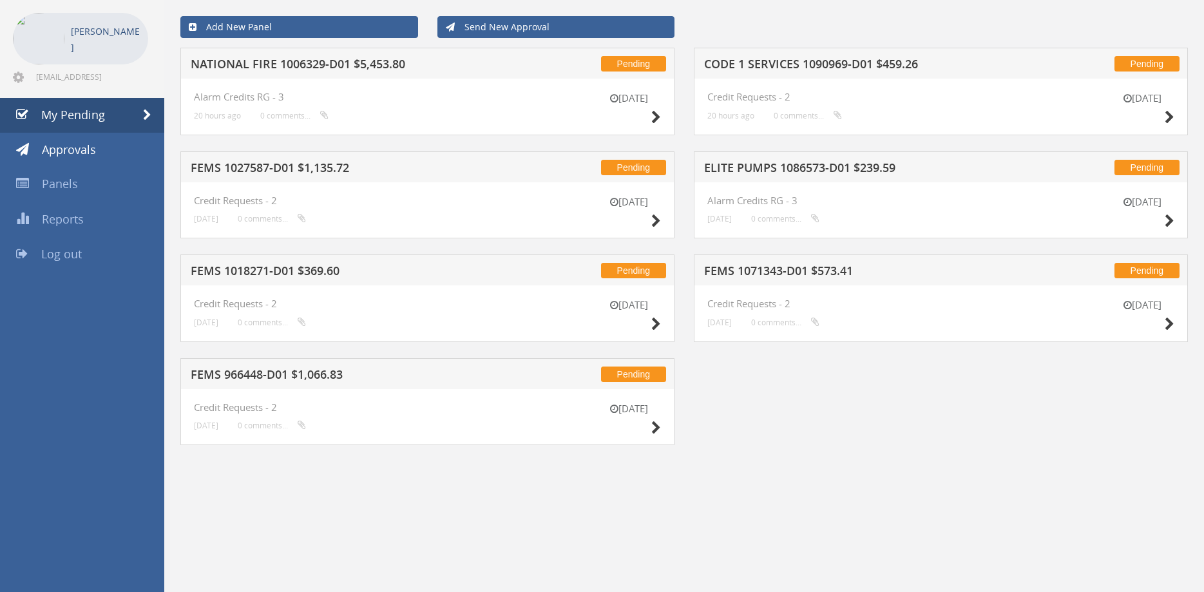
click at [309, 70] on h5 "NATIONAL FIRE 1006329-D01 $5,453.80" at bounding box center [357, 66] width 332 height 16
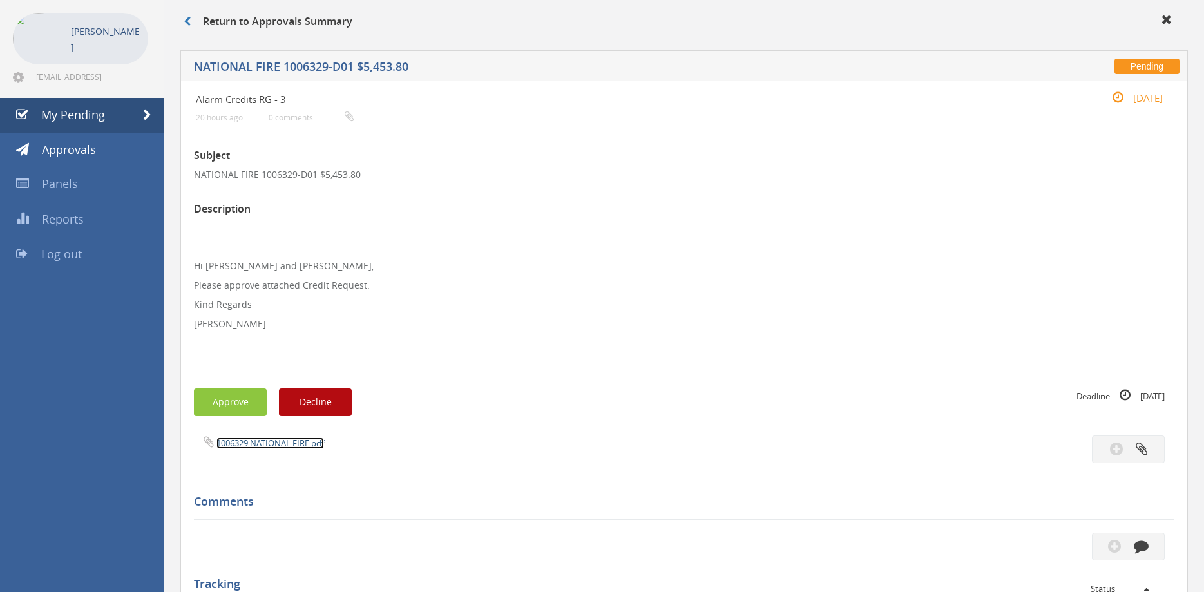
click at [296, 441] on link "1006329 NATIONAL FIRE.pdf" at bounding box center [270, 443] width 108 height 12
click at [245, 402] on button "Approve" at bounding box center [230, 403] width 73 height 28
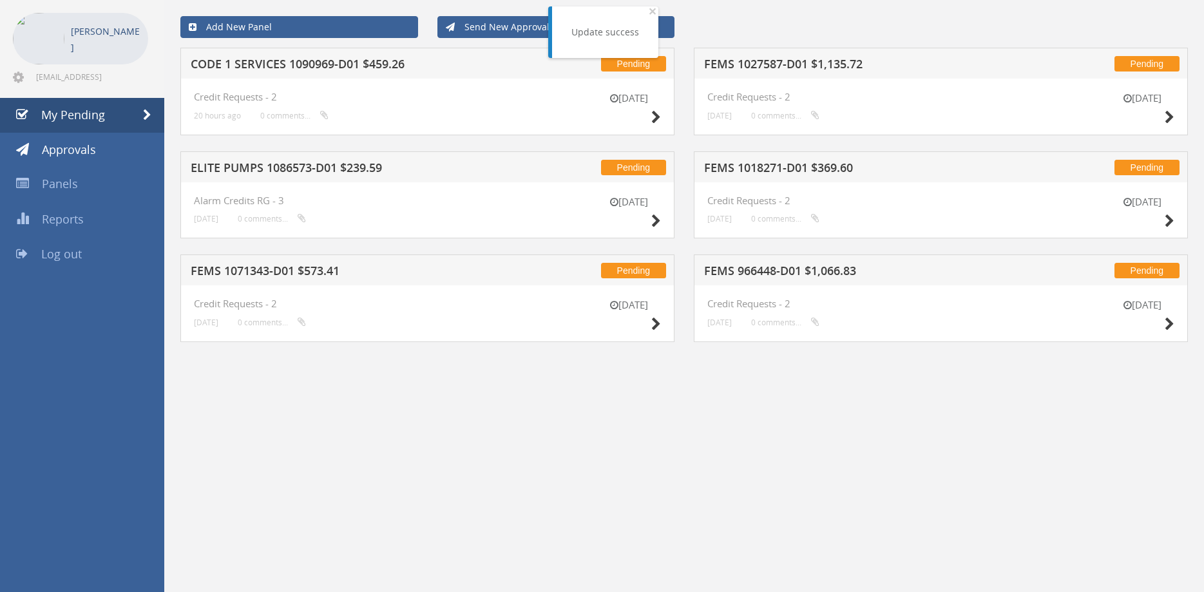
click at [296, 160] on div "Pending ELITE PUMPS 1086573-D01 $239.59" at bounding box center [427, 166] width 494 height 31
click at [297, 169] on h5 "ELITE PUMPS 1086573-D01 $239.59" at bounding box center [357, 170] width 332 height 16
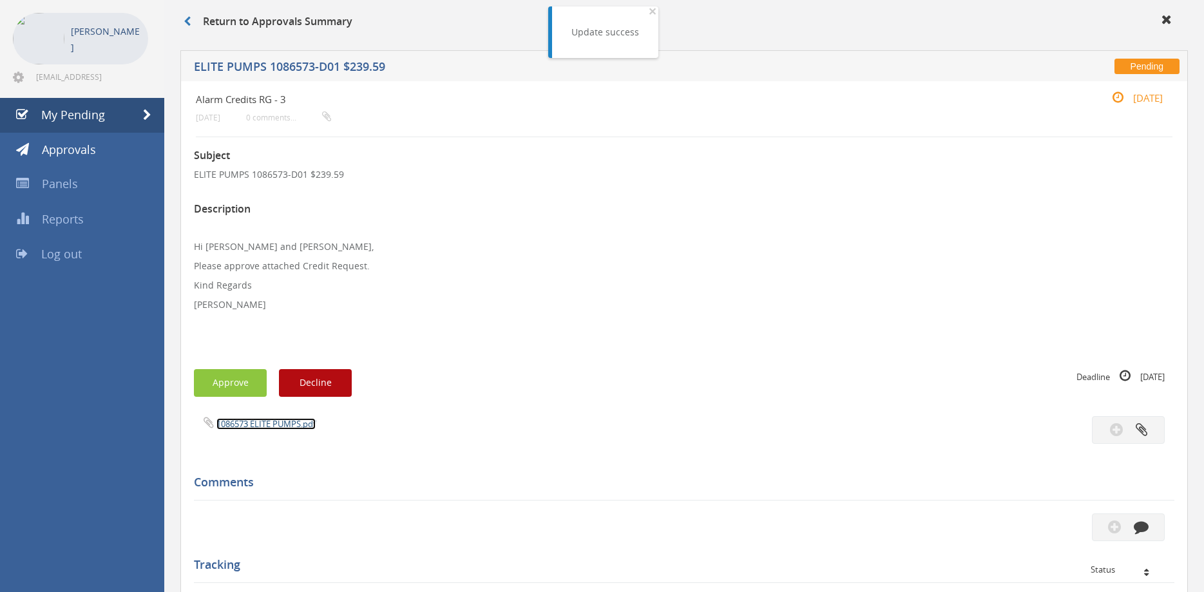
click at [280, 425] on link "1086573 ELITE PUMPS.pdf" at bounding box center [265, 424] width 99 height 12
click at [285, 504] on div "Subject ELITE PUMPS 1086573-D01 $239.59 Description Hi [PERSON_NAME] and [PERSO…" at bounding box center [684, 508] width 981 height 742
click at [1113, 527] on icon "button" at bounding box center [1114, 526] width 13 height 15
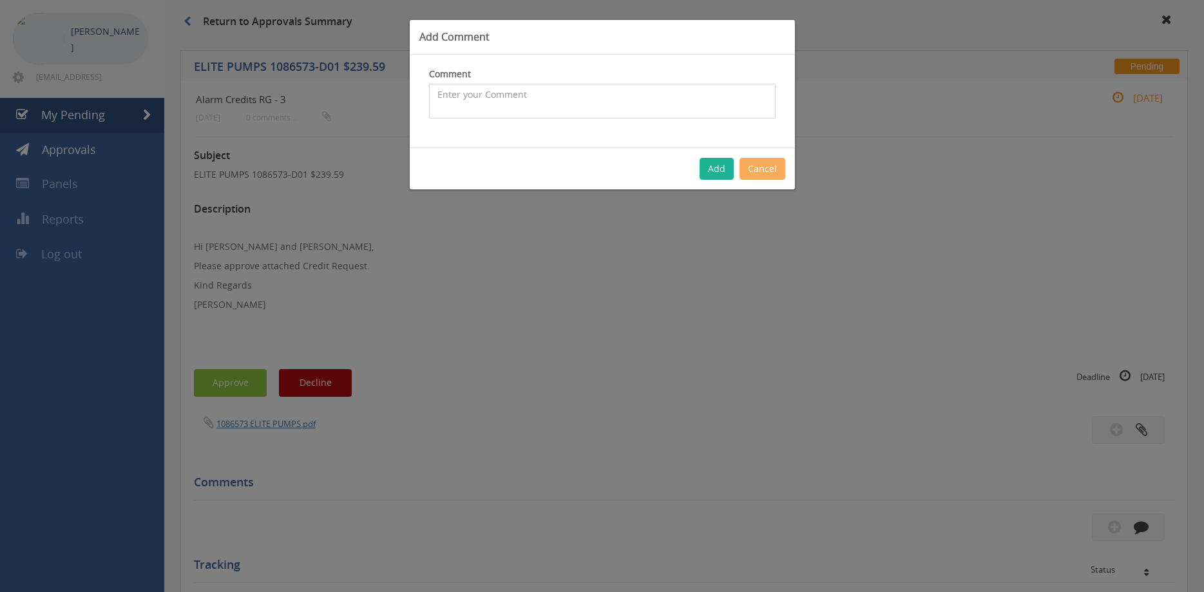
click at [471, 97] on textarea at bounding box center [602, 101] width 347 height 35
type textarea "This was an ordered in product for the customer why no restocking fee?"
drag, startPoint x: 713, startPoint y: 171, endPoint x: 754, endPoint y: 187, distance: 43.7
click at [753, 190] on div "Add Comment Comment This was an ordered in product for the customer why no rest…" at bounding box center [602, 296] width 1204 height 592
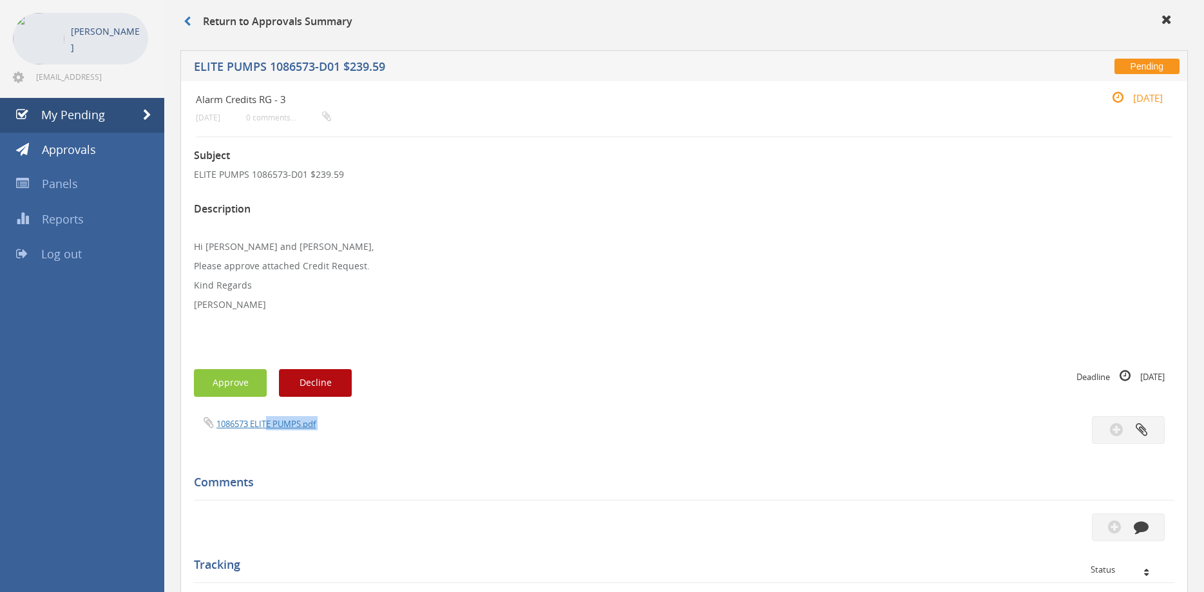
click at [269, 417] on div "Subject ELITE PUMPS 1086573-D01 $239.59 Description Hi [PERSON_NAME] and [PERSO…" at bounding box center [684, 508] width 981 height 742
click at [273, 423] on link "1086573 ELITE PUMPS.pdf" at bounding box center [265, 424] width 99 height 12
click at [273, 514] on div "Subject ELITE PUMPS 1086573-D01 $239.59 Description Hi [PERSON_NAME] and [PERSO…" at bounding box center [684, 508] width 981 height 742
click at [1106, 527] on button "button" at bounding box center [1128, 528] width 73 height 28
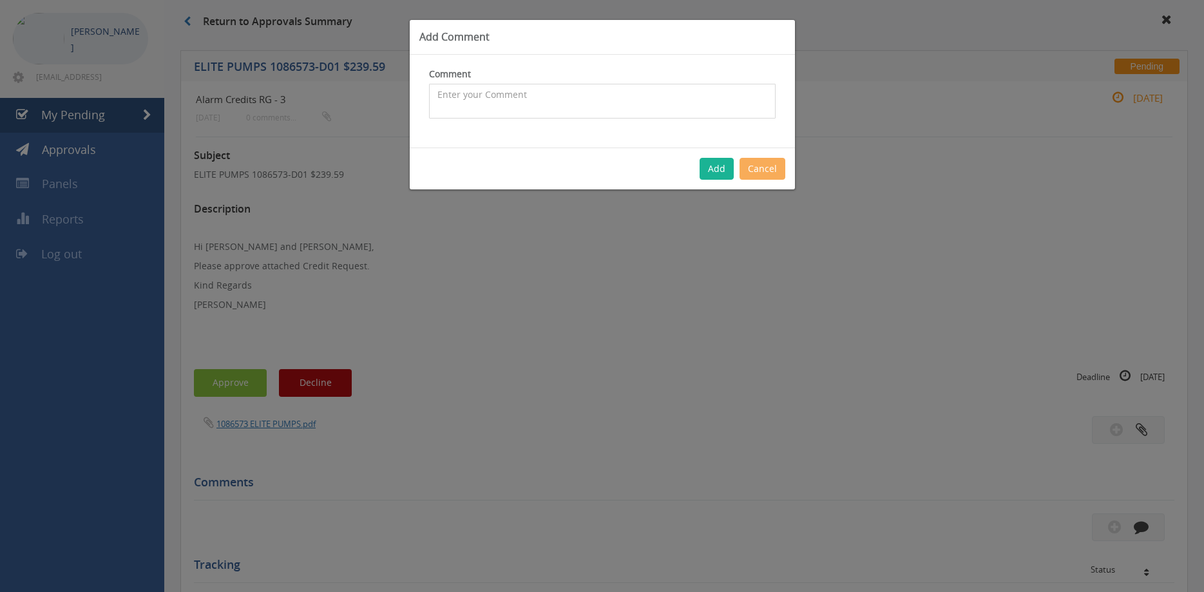
click at [482, 102] on textarea at bounding box center [602, 101] width 347 height 35
type textarea "This was an ordered in product why was the restocking fee waived?"
click at [718, 167] on button "Add" at bounding box center [717, 169] width 34 height 22
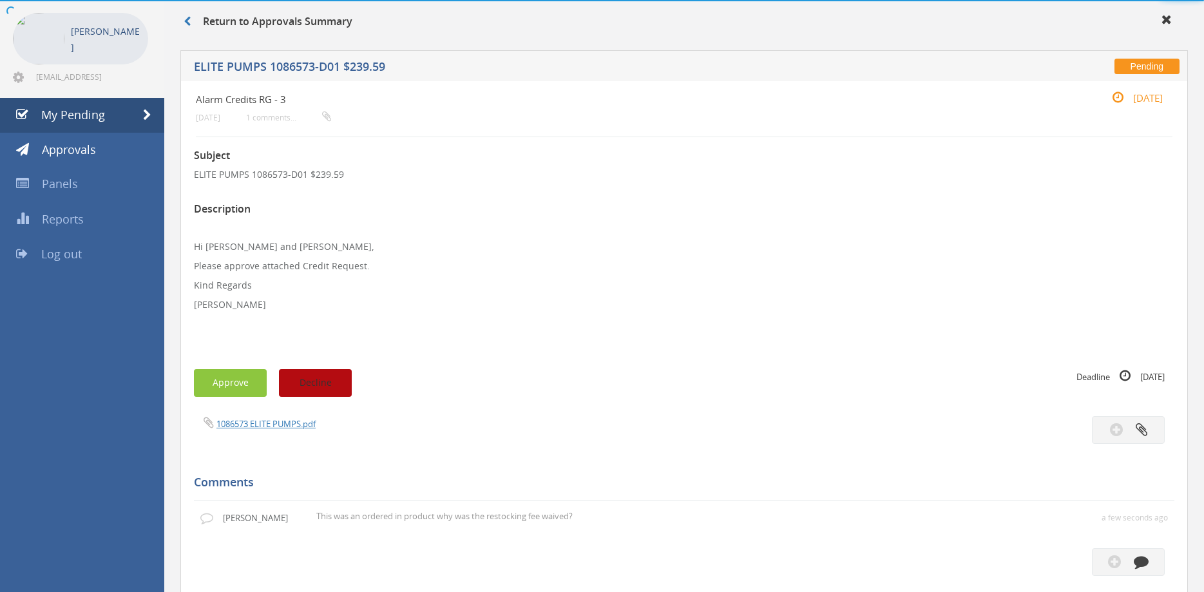
click at [317, 389] on button "Decline" at bounding box center [315, 383] width 73 height 28
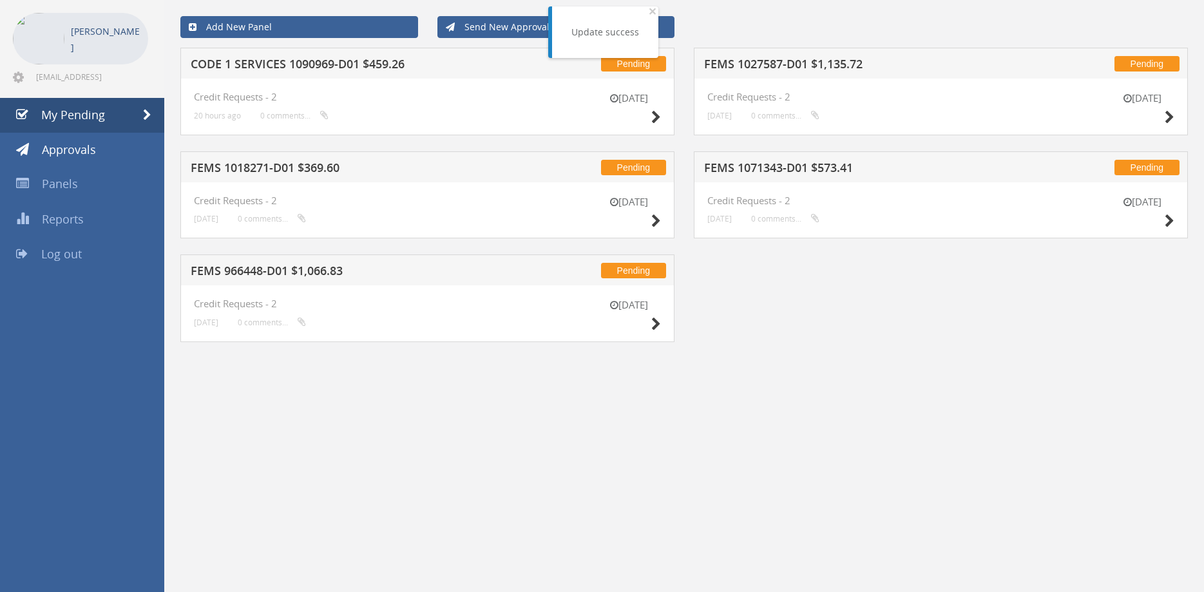
click at [325, 68] on h5 "CODE 1 SERVICES 1090969-D01 $459.26" at bounding box center [357, 66] width 332 height 16
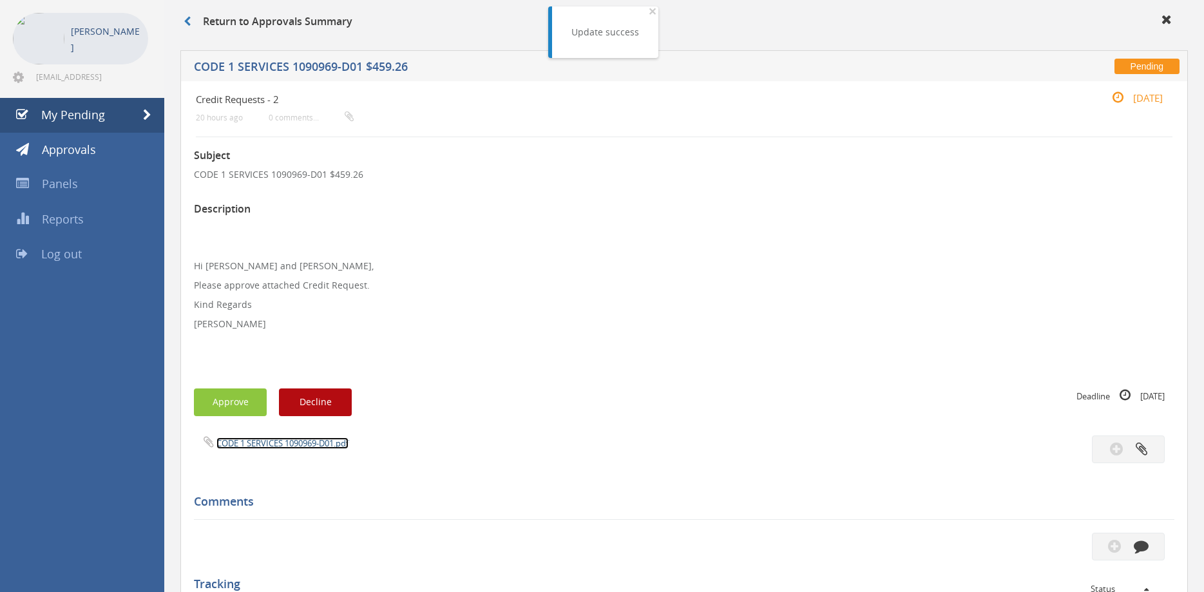
click at [316, 438] on link "CODE 1 SERVICES 1090969-D01.pdf" at bounding box center [282, 443] width 132 height 12
click at [97, 115] on span "My Pending" at bounding box center [73, 114] width 64 height 15
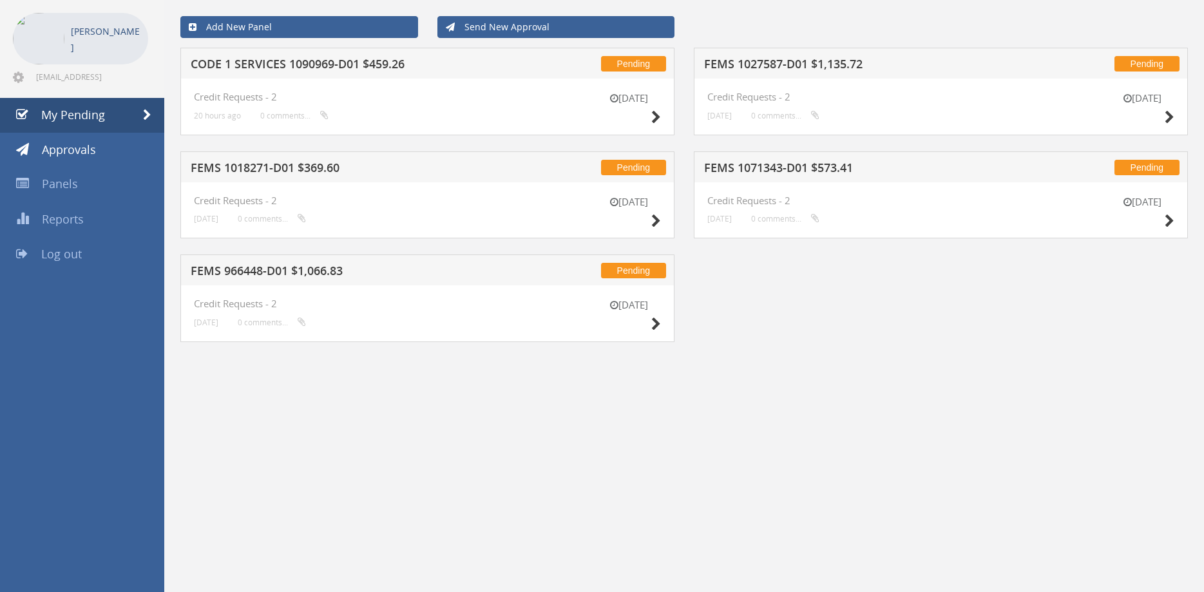
click at [333, 69] on h5 "CODE 1 SERVICES 1090969-D01 $459.26" at bounding box center [357, 66] width 332 height 16
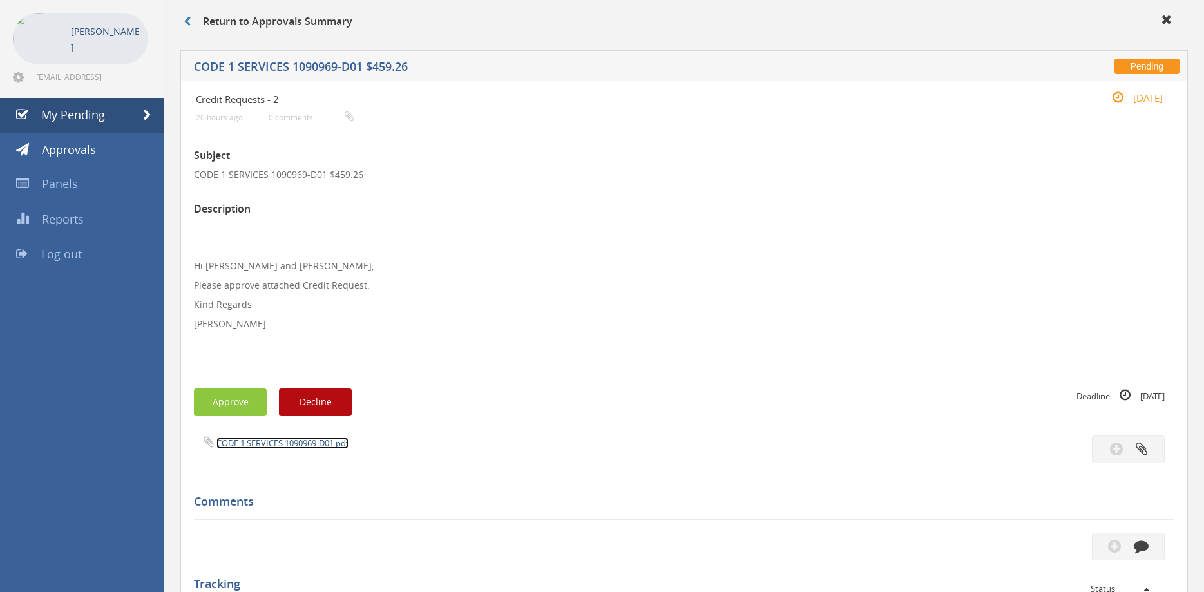
click at [296, 447] on link "CODE 1 SERVICES 1090969-D01.pdf" at bounding box center [282, 443] width 132 height 12
click at [240, 410] on button "Approve" at bounding box center [230, 403] width 73 height 28
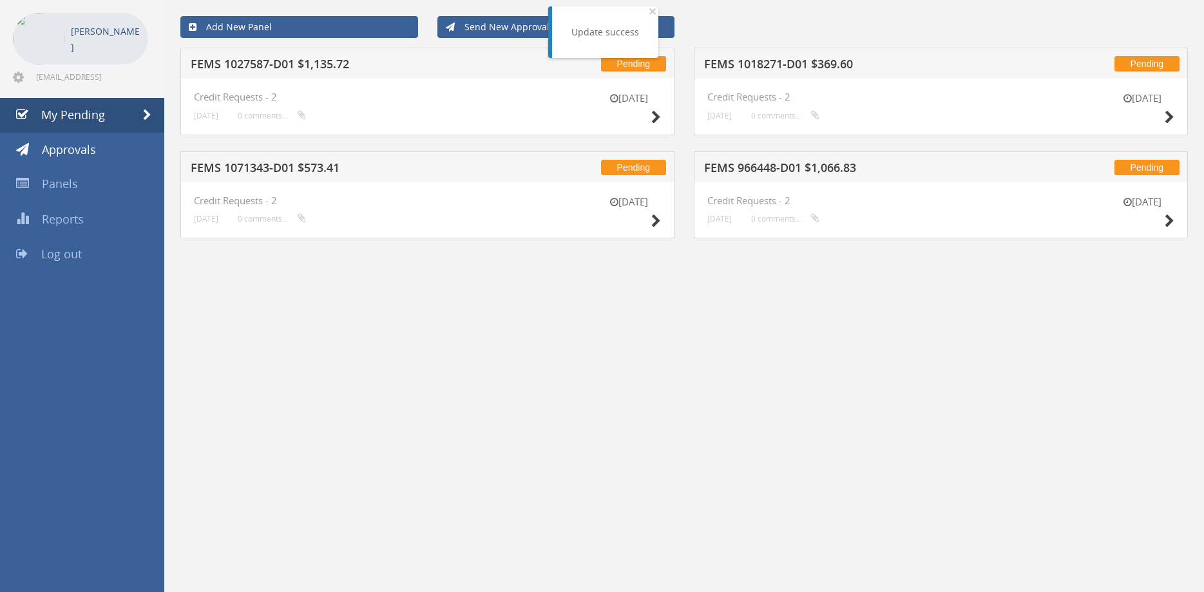
click at [296, 61] on h5 "FEMS 1027587-D01 $1,135.72" at bounding box center [357, 66] width 332 height 16
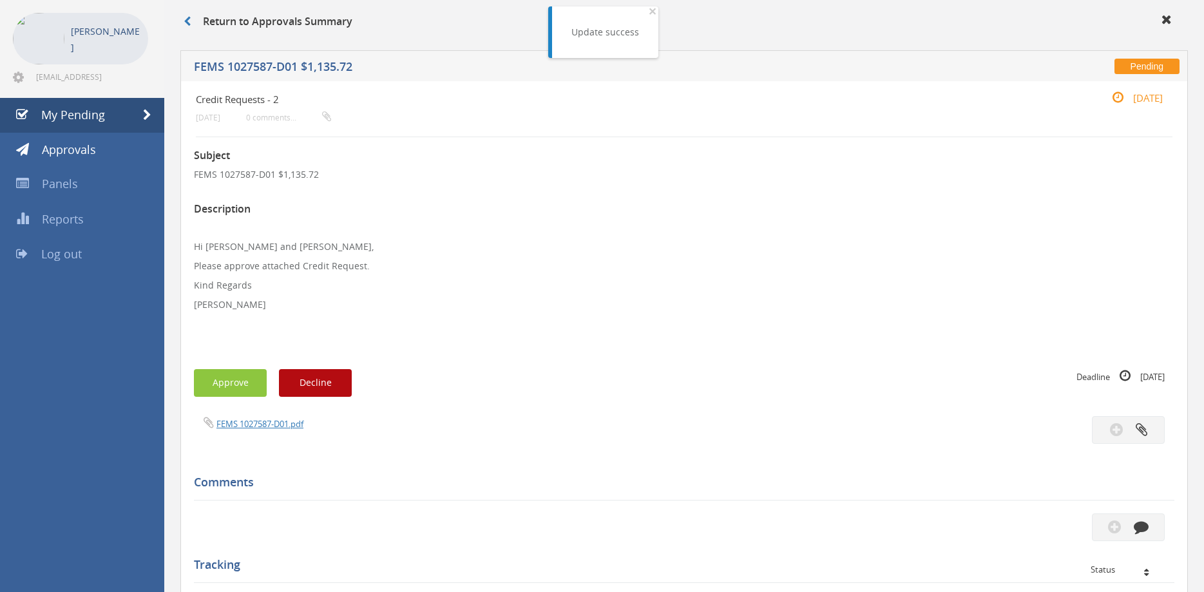
click at [281, 418] on div "FEMS 1027587-D01.pdf" at bounding box center [434, 423] width 500 height 14
click at [282, 421] on link "FEMS 1027587-D01.pdf" at bounding box center [259, 424] width 87 height 12
click at [236, 383] on button "Approve" at bounding box center [230, 383] width 73 height 28
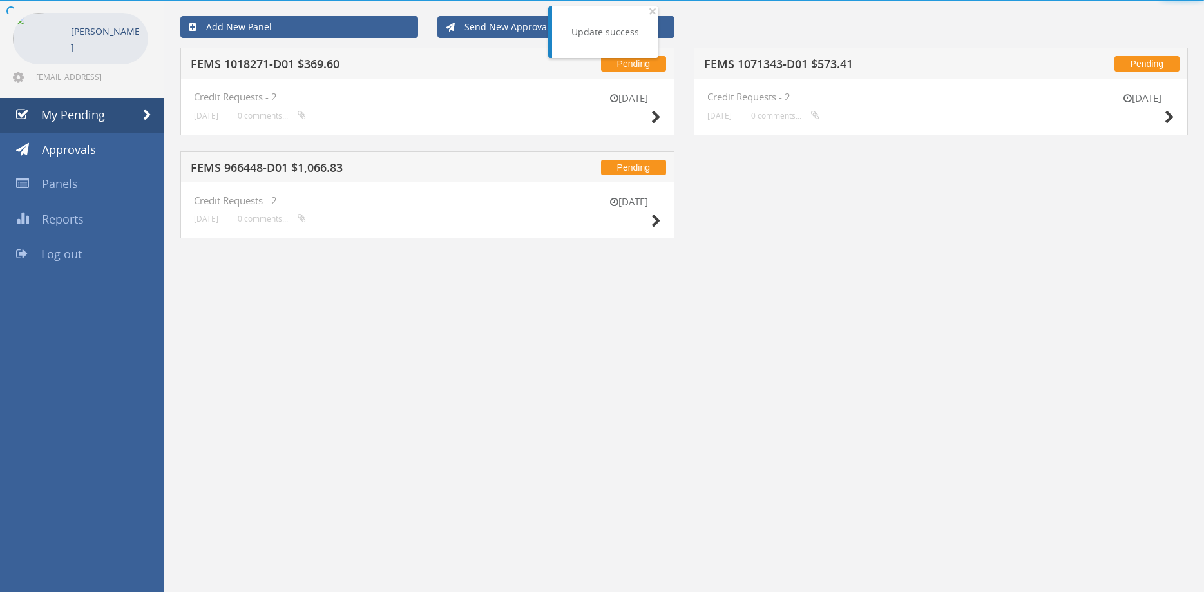
click at [343, 64] on h5 "FEMS 1018271-D01 $369.60" at bounding box center [357, 66] width 332 height 16
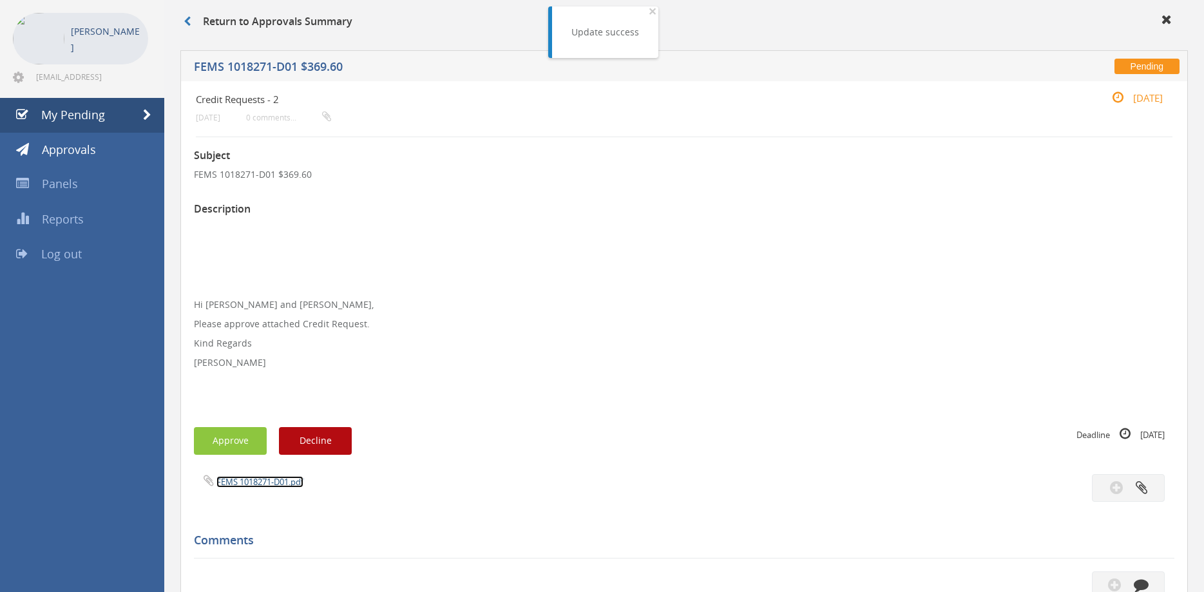
click at [283, 485] on link "FEMS 1018271-D01.pdf" at bounding box center [259, 482] width 87 height 12
click at [241, 439] on button "Approve" at bounding box center [230, 441] width 73 height 28
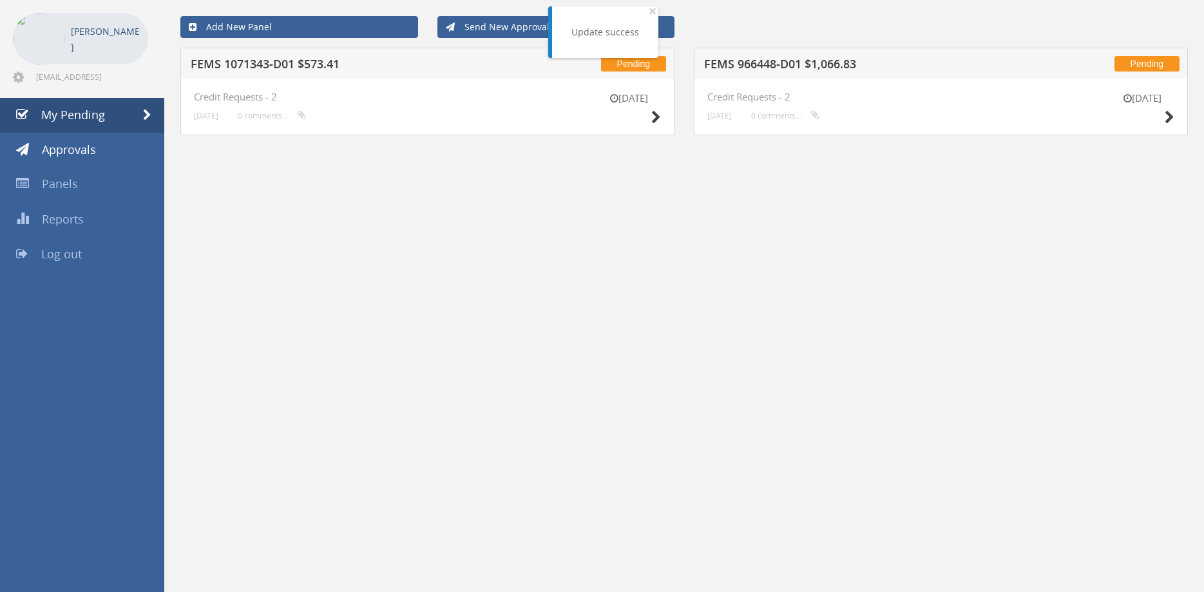
click at [317, 61] on h5 "FEMS 1071343-D01 $573.41" at bounding box center [357, 66] width 332 height 16
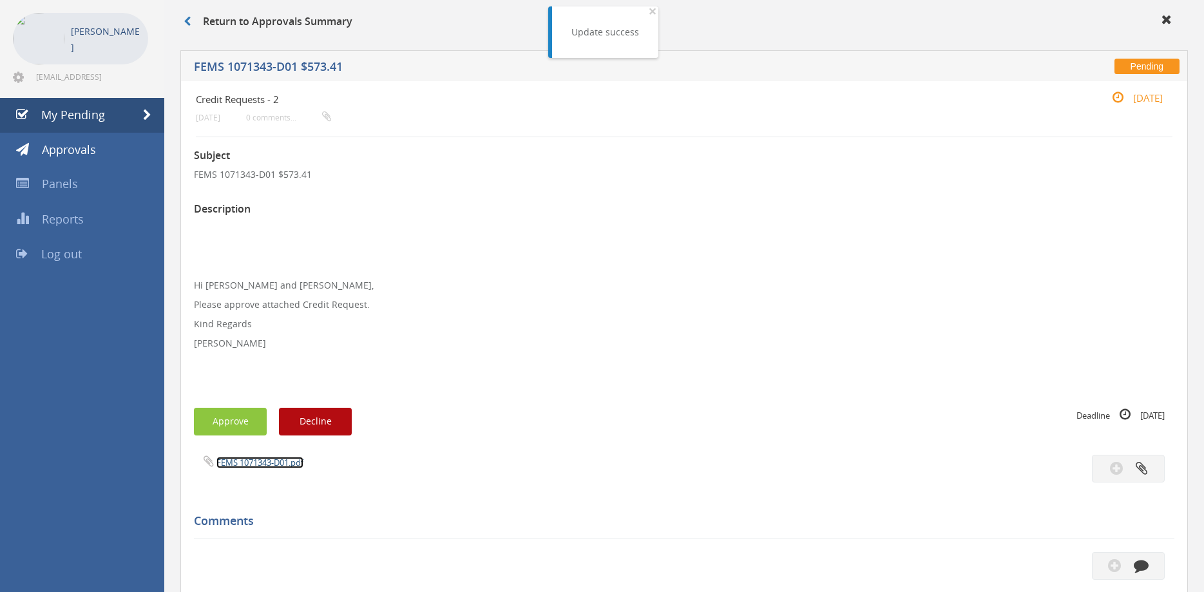
click at [284, 459] on link "FEMS 1071343-D01.pdf" at bounding box center [259, 463] width 87 height 12
click at [243, 415] on button "Approve" at bounding box center [230, 422] width 73 height 28
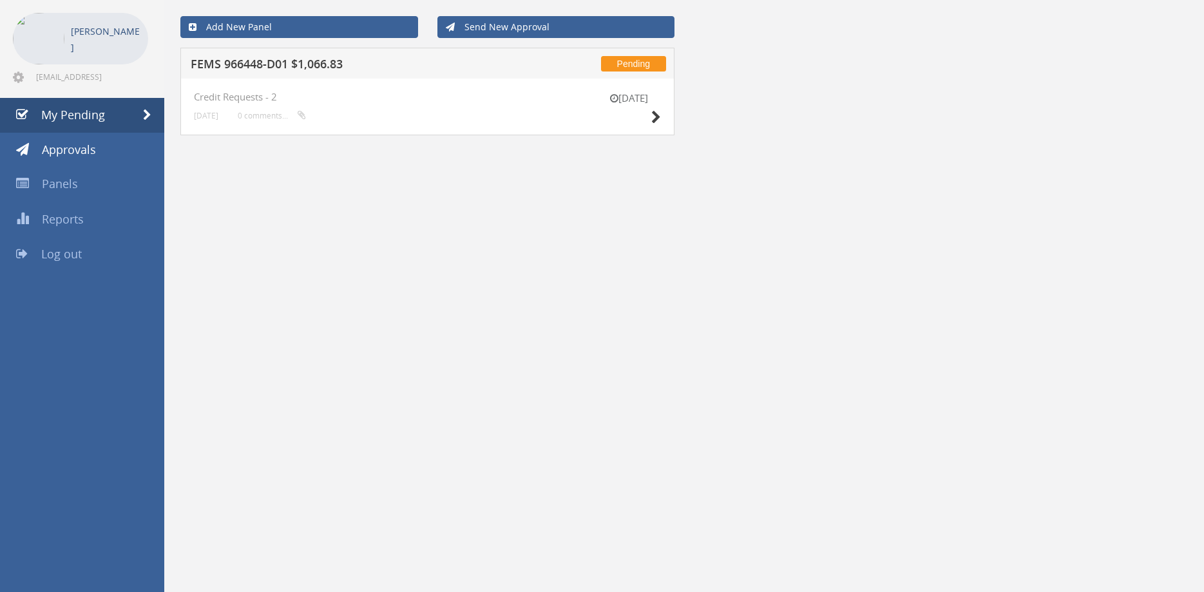
click at [483, 276] on div "Add New Panel Send New Approval Pending FEMS 966448-D01 $1,066.83 [DATE] Credit…" at bounding box center [684, 296] width 1040 height 592
click at [488, 389] on div "Add New Panel Send New Approval Pending FEMS 966448-D01 $1,066.83 [DATE] Credit…" at bounding box center [684, 296] width 1040 height 592
